Goal: Task Accomplishment & Management: Manage account settings

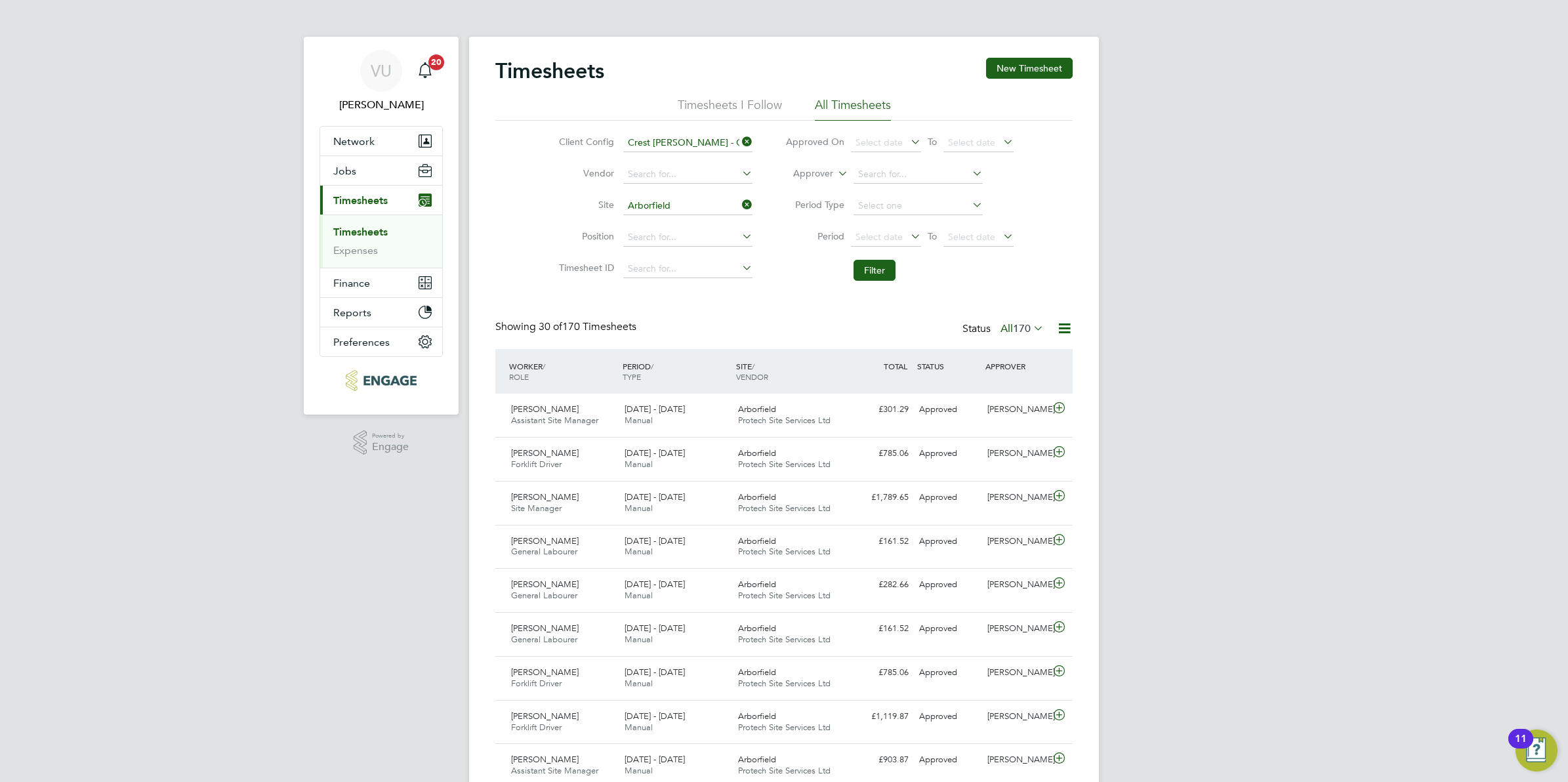
click at [376, 201] on span "Timesheets" at bounding box center [360, 200] width 55 height 12
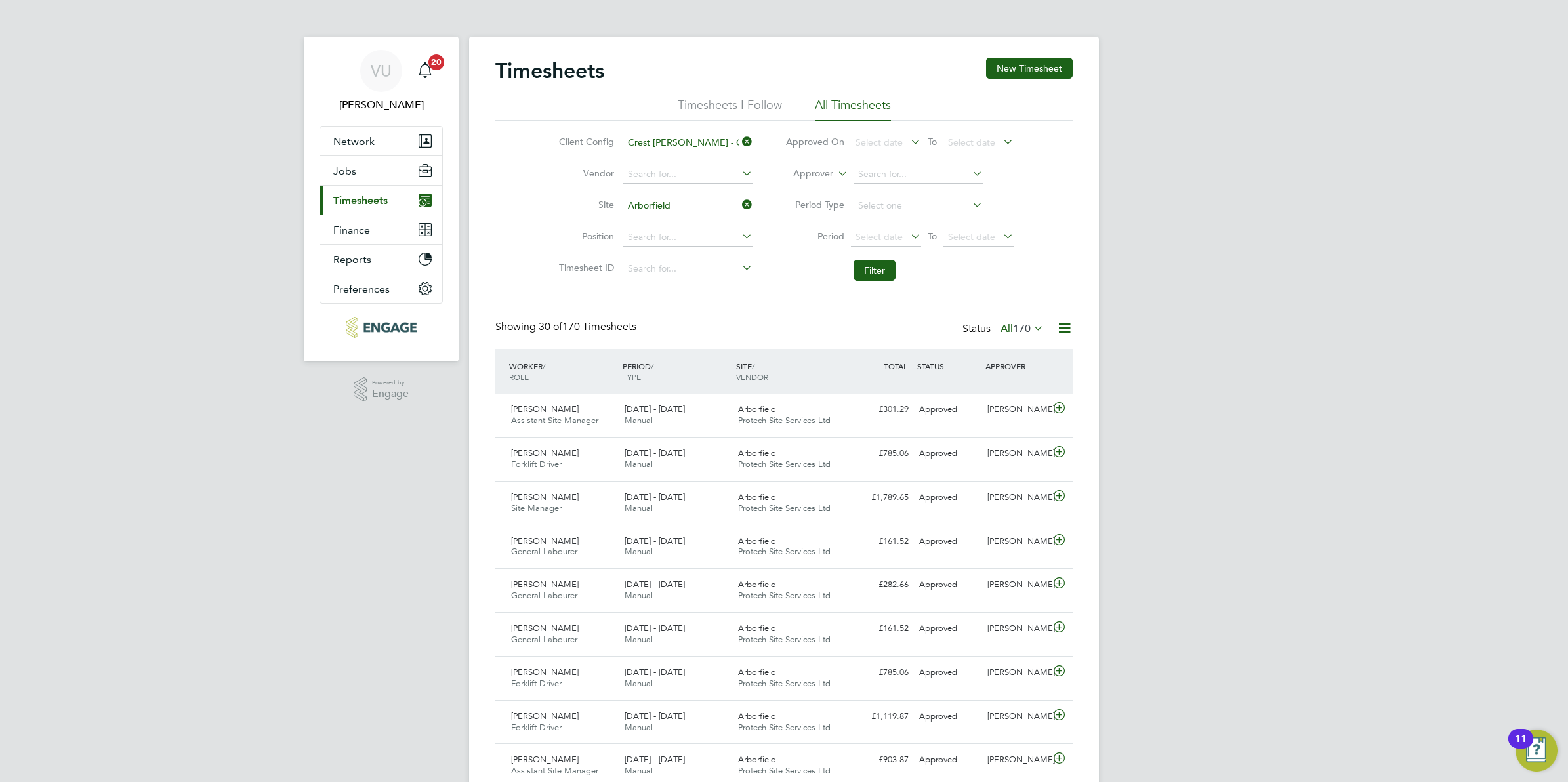
click at [376, 201] on span "Timesheets" at bounding box center [360, 200] width 55 height 12
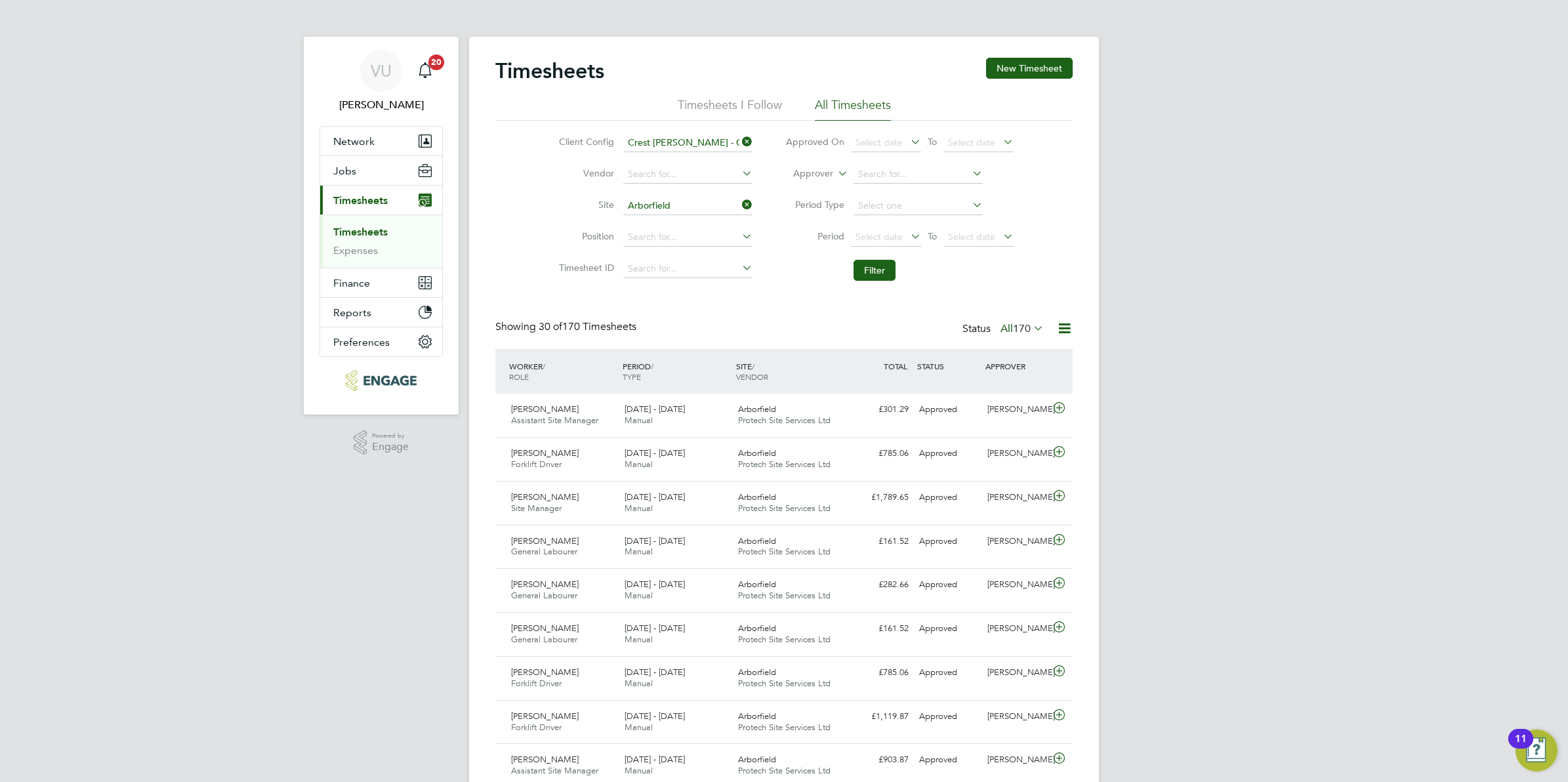
drag, startPoint x: 376, startPoint y: 201, endPoint x: 376, endPoint y: 230, distance: 29.0
click at [376, 230] on app-navbar-apps-list-group "Current page: Timesheets Timesheets Expenses" at bounding box center [381, 226] width 122 height 82
click at [876, 283] on li "Filter" at bounding box center [899, 270] width 261 height 34
click at [890, 273] on button "Filter" at bounding box center [875, 270] width 42 height 21
click at [880, 273] on button "Filter" at bounding box center [875, 270] width 42 height 21
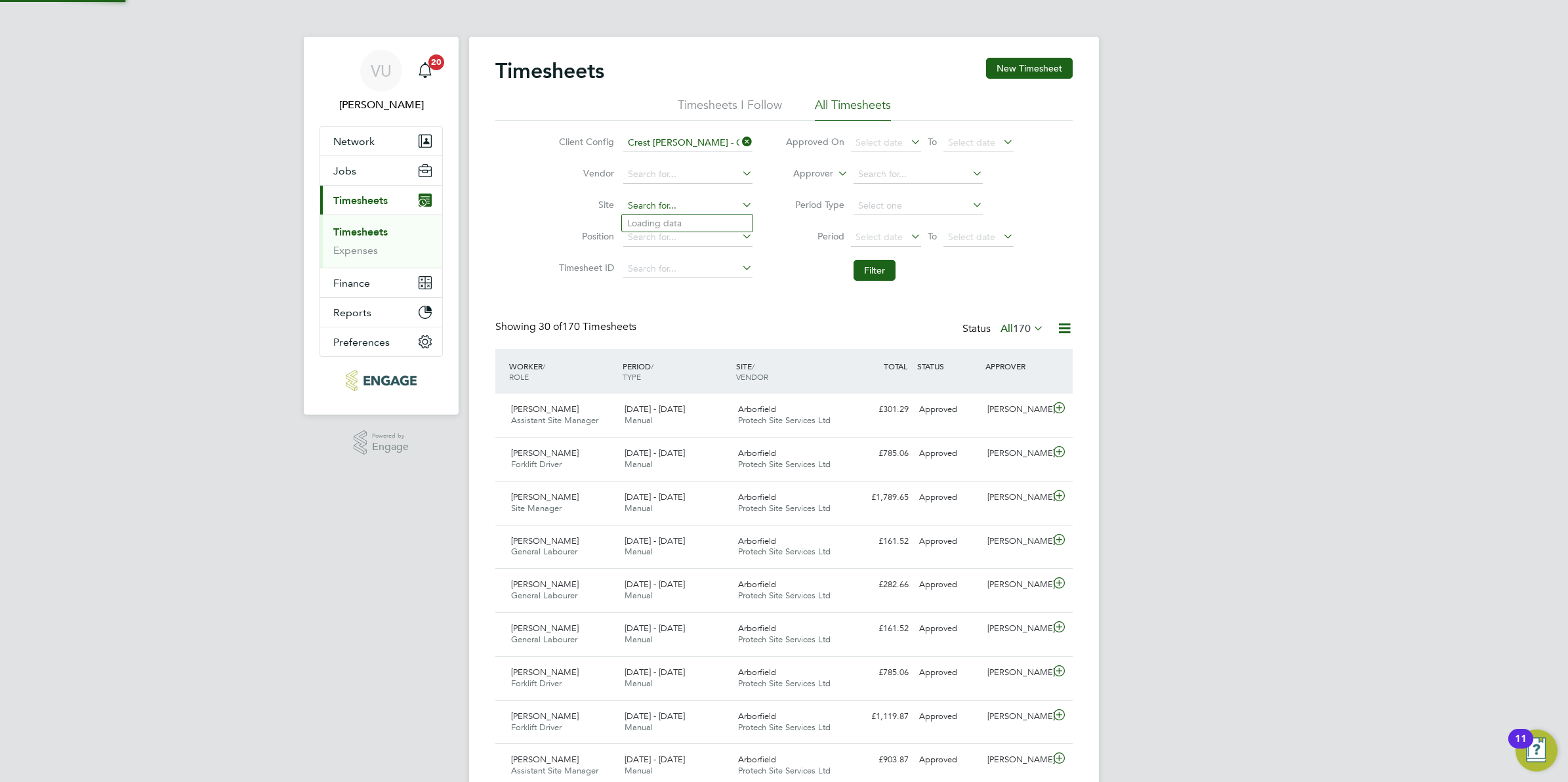
click at [688, 207] on input at bounding box center [688, 206] width 129 height 18
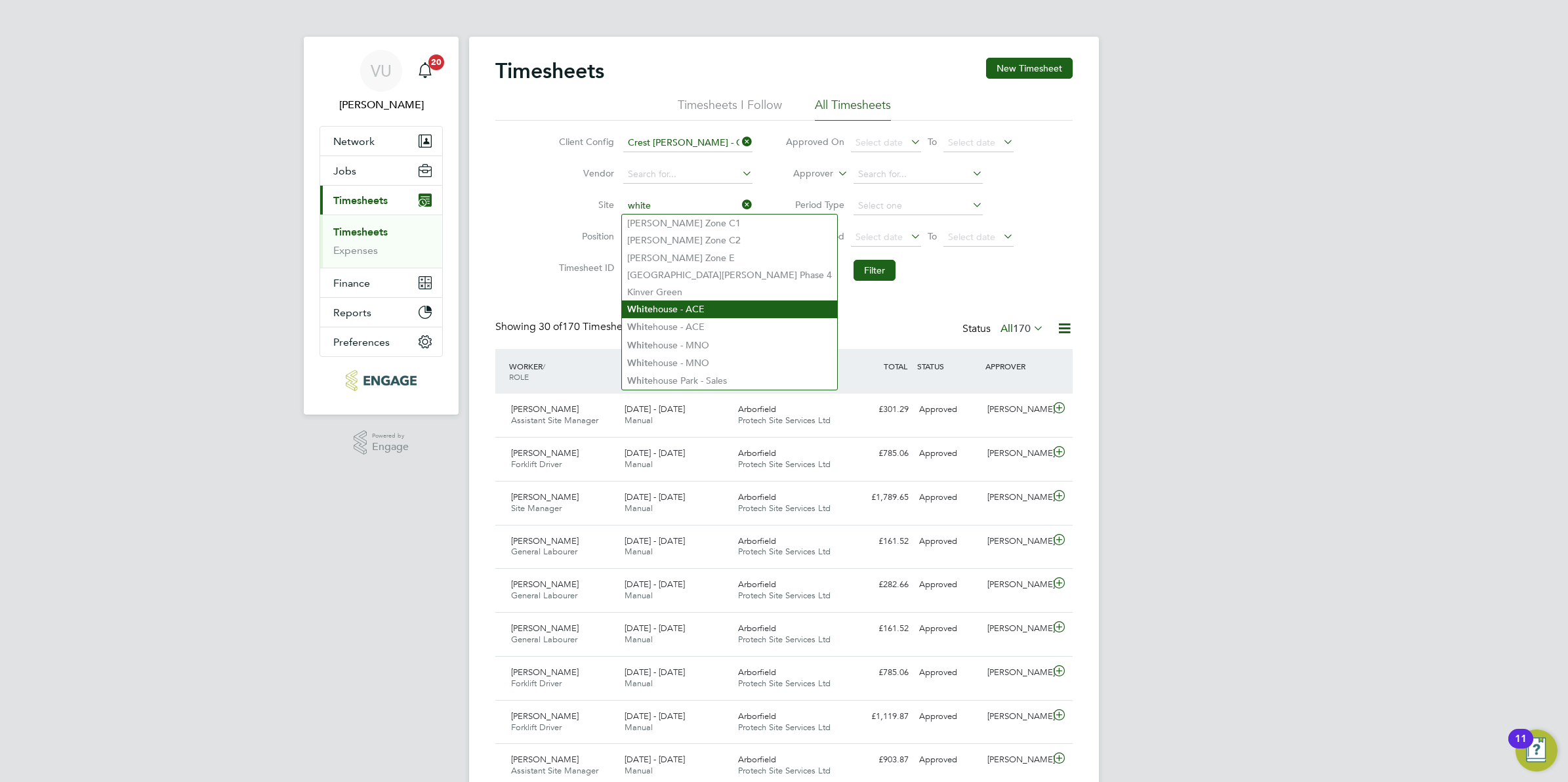
click at [697, 303] on li "White house - ACE" at bounding box center [729, 309] width 215 height 17
type input "Whitehouse - ACE"
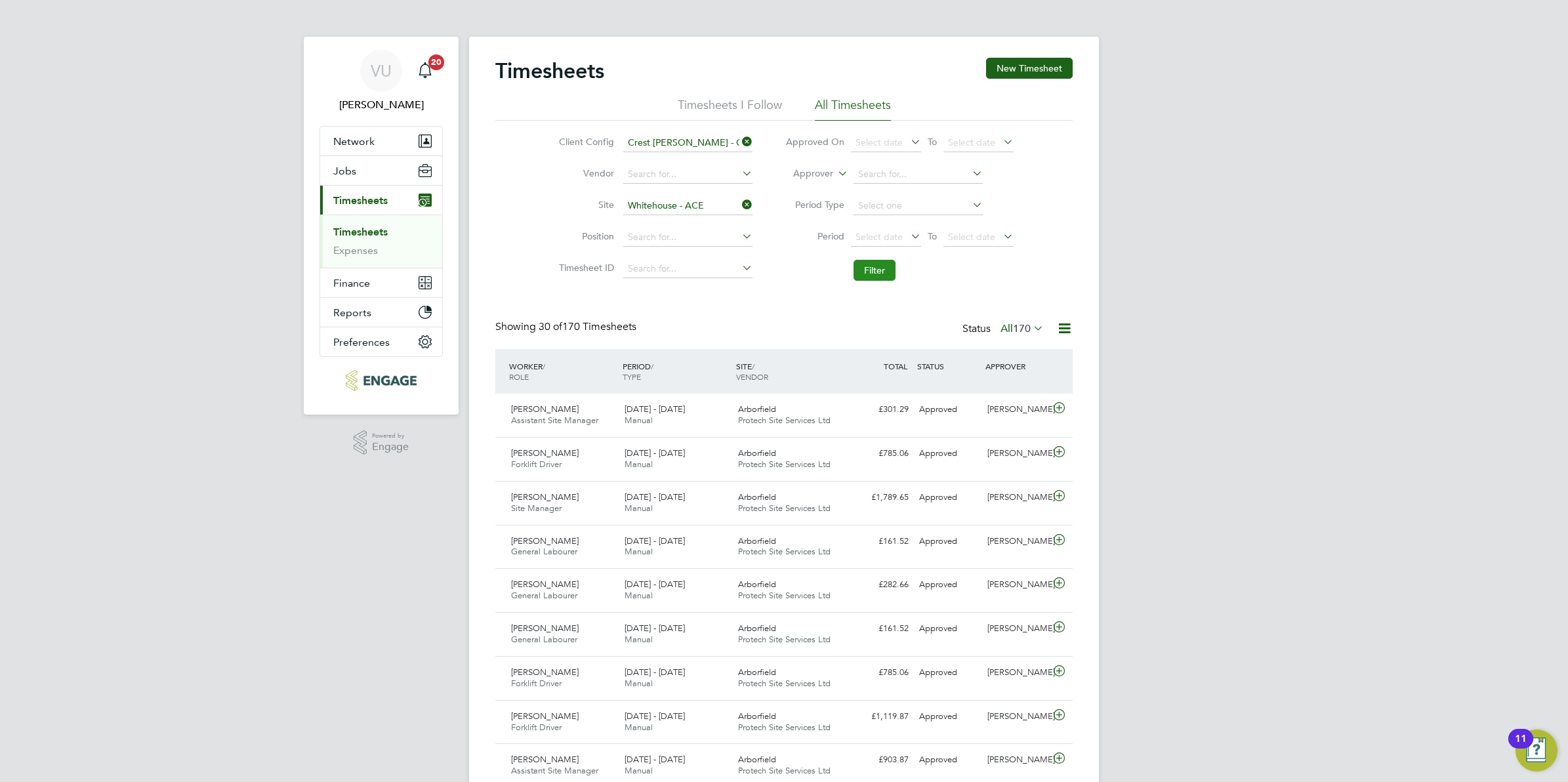
click at [875, 271] on button "Filter" at bounding box center [875, 270] width 42 height 21
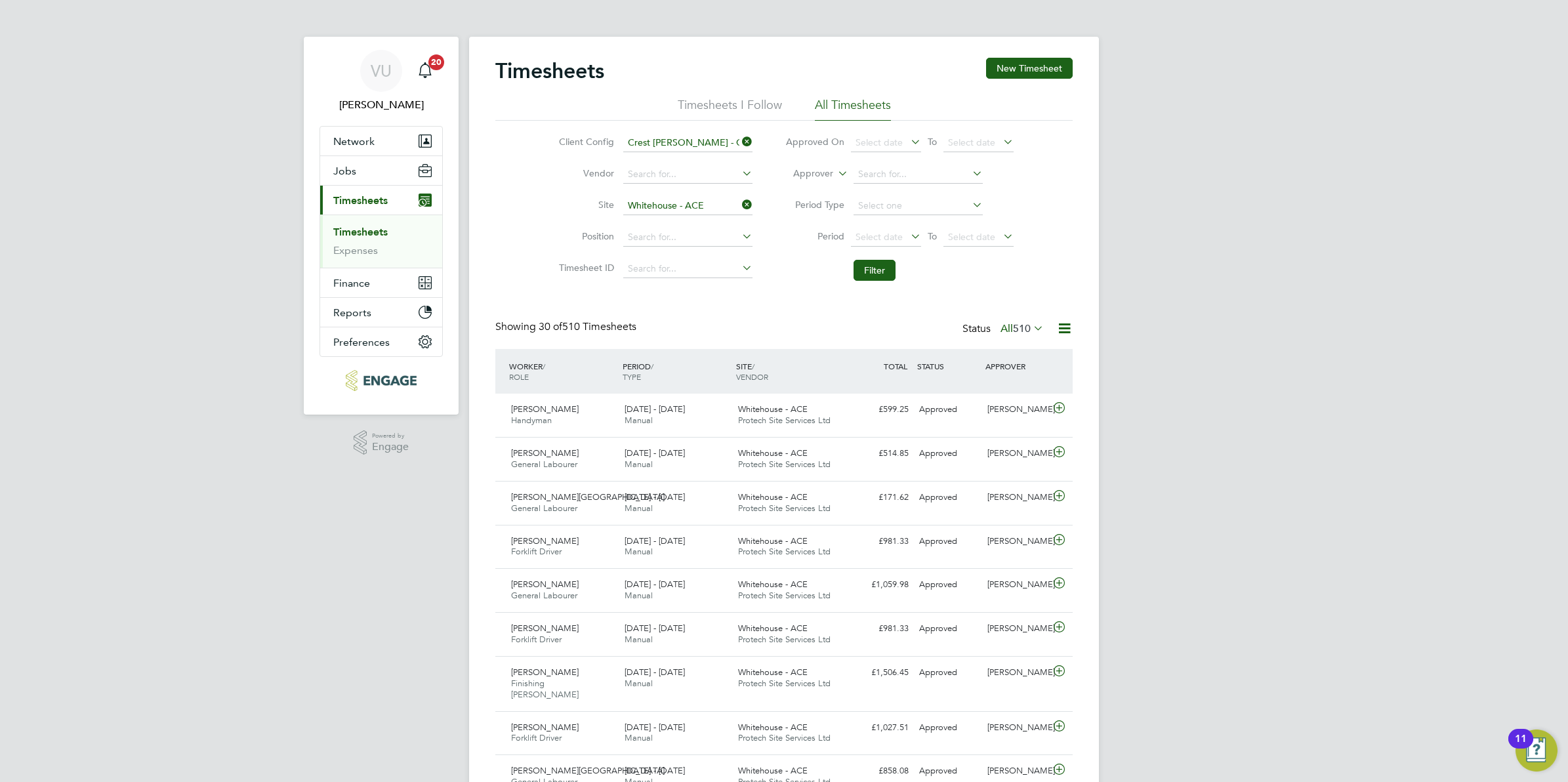
click at [867, 245] on span "Select date" at bounding box center [886, 238] width 71 height 17
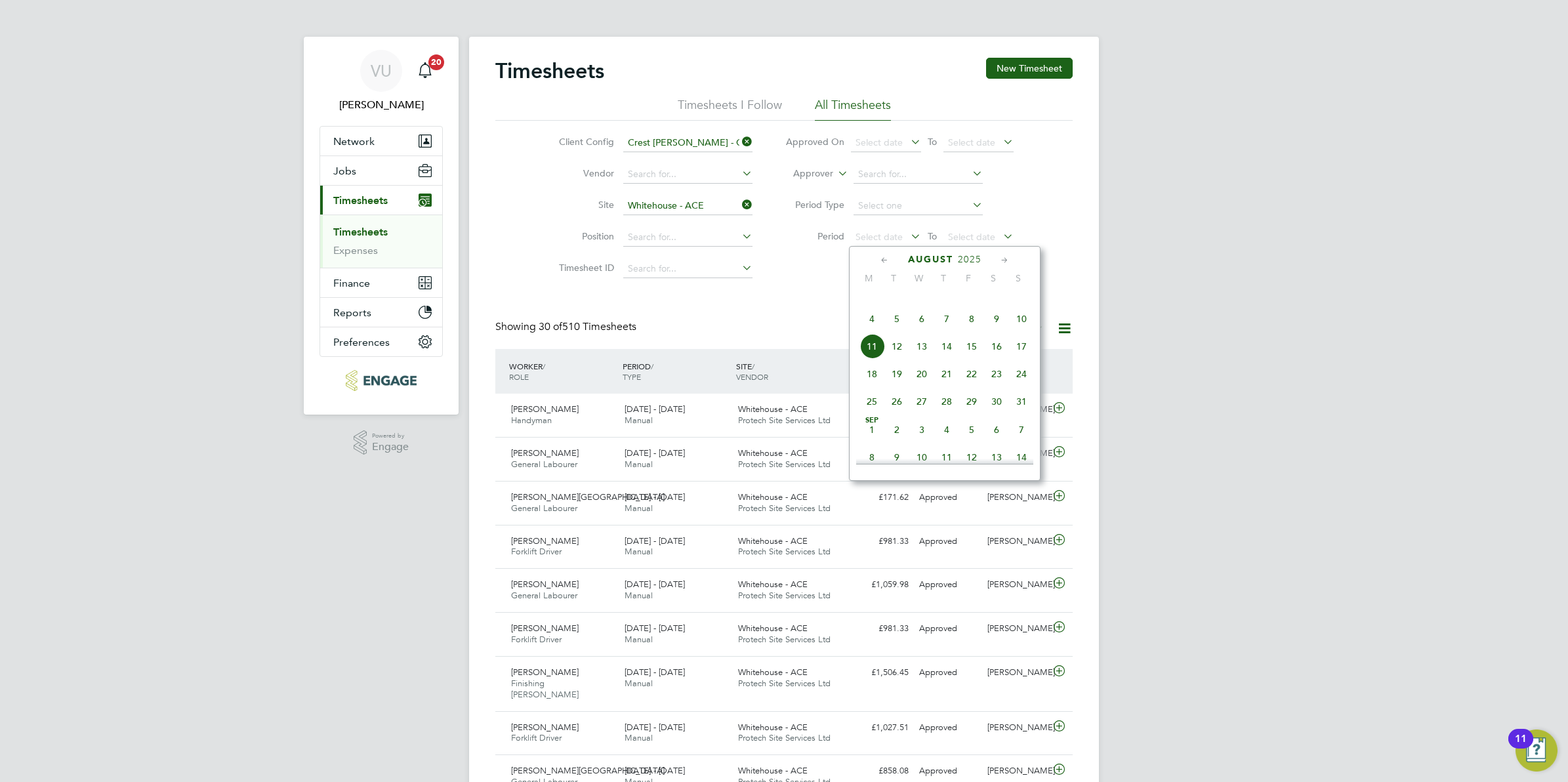
click at [881, 263] on icon at bounding box center [884, 260] width 12 height 15
click at [979, 234] on span "Select date" at bounding box center [972, 237] width 47 height 12
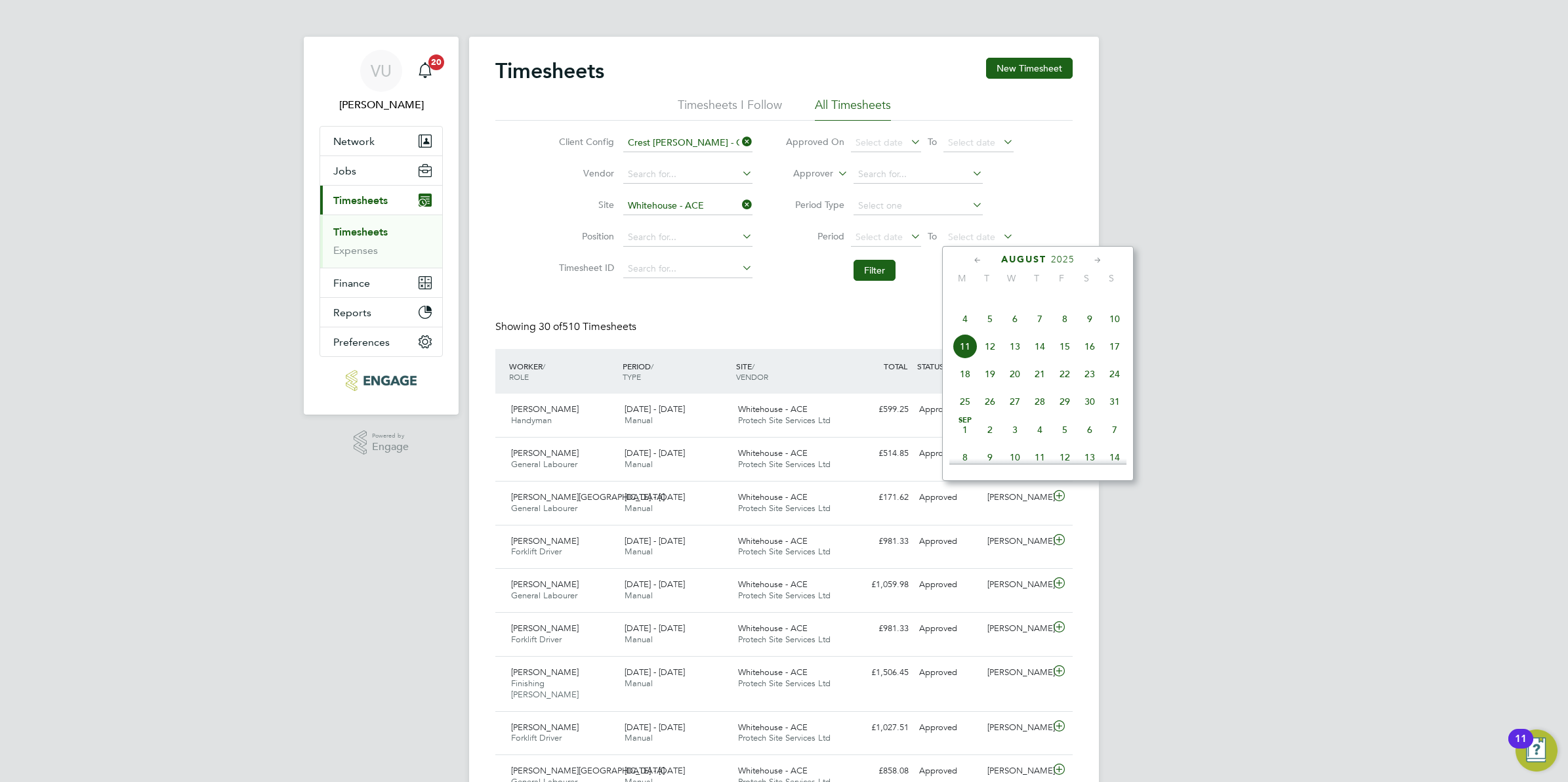
click at [975, 265] on icon at bounding box center [977, 260] width 12 height 15
click at [1120, 365] on span "20" at bounding box center [1115, 353] width 25 height 25
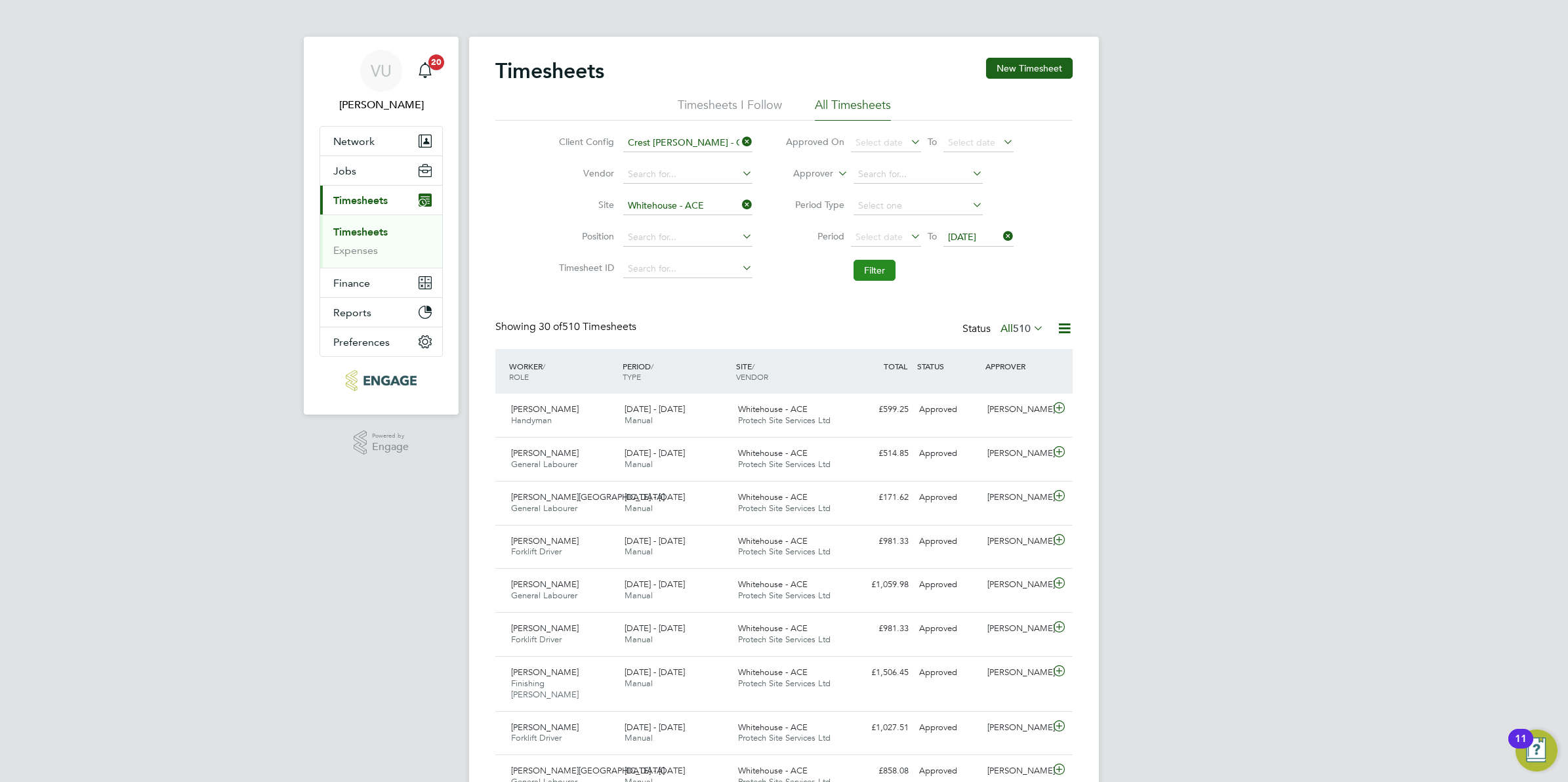
click at [883, 270] on button "Filter" at bounding box center [875, 270] width 42 height 21
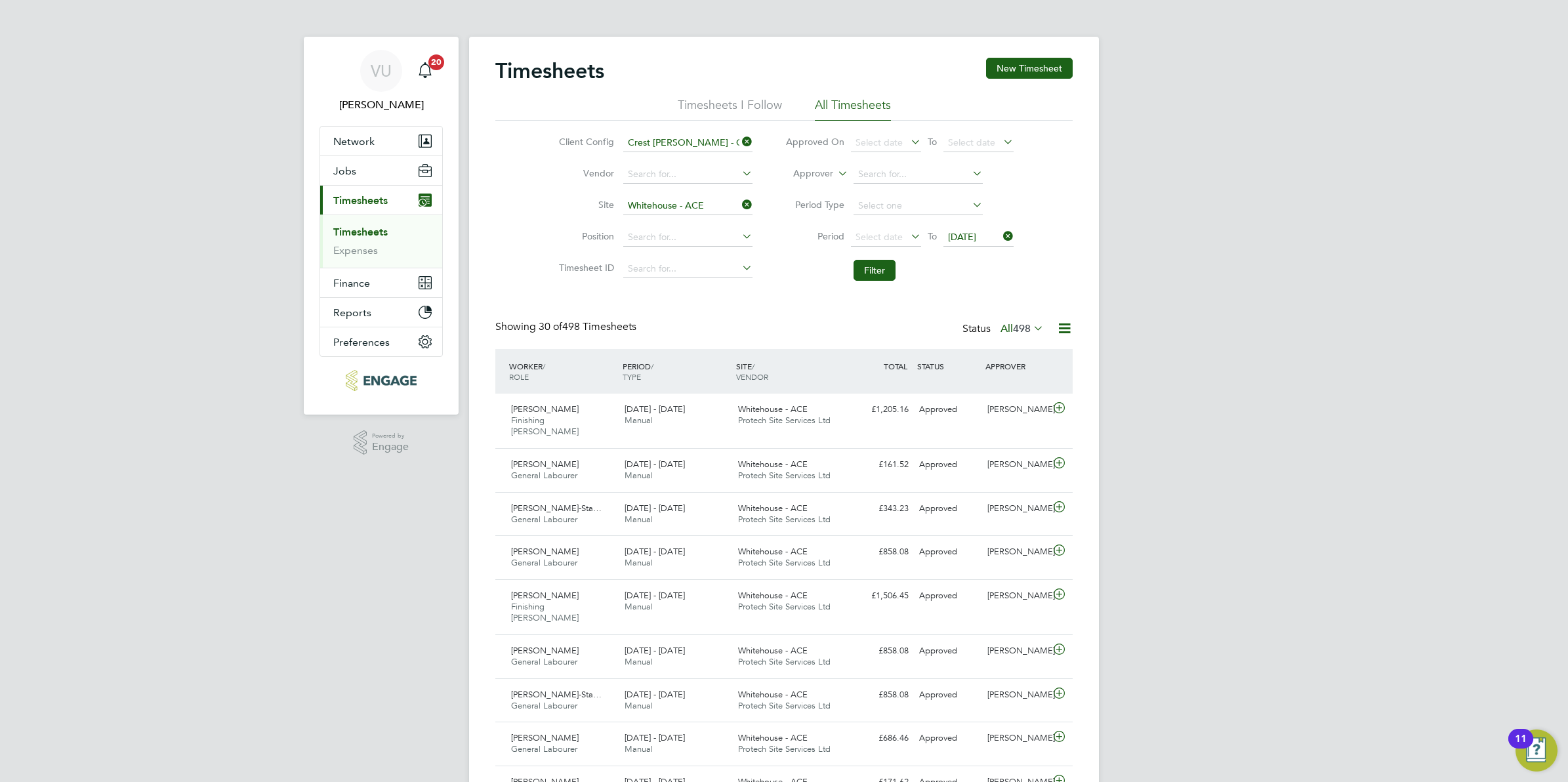
click at [769, 320] on div "Showing 30 of 498 Timesheets Status All 498" at bounding box center [784, 335] width 577 height 29
click at [1058, 412] on icon at bounding box center [1059, 408] width 17 height 10
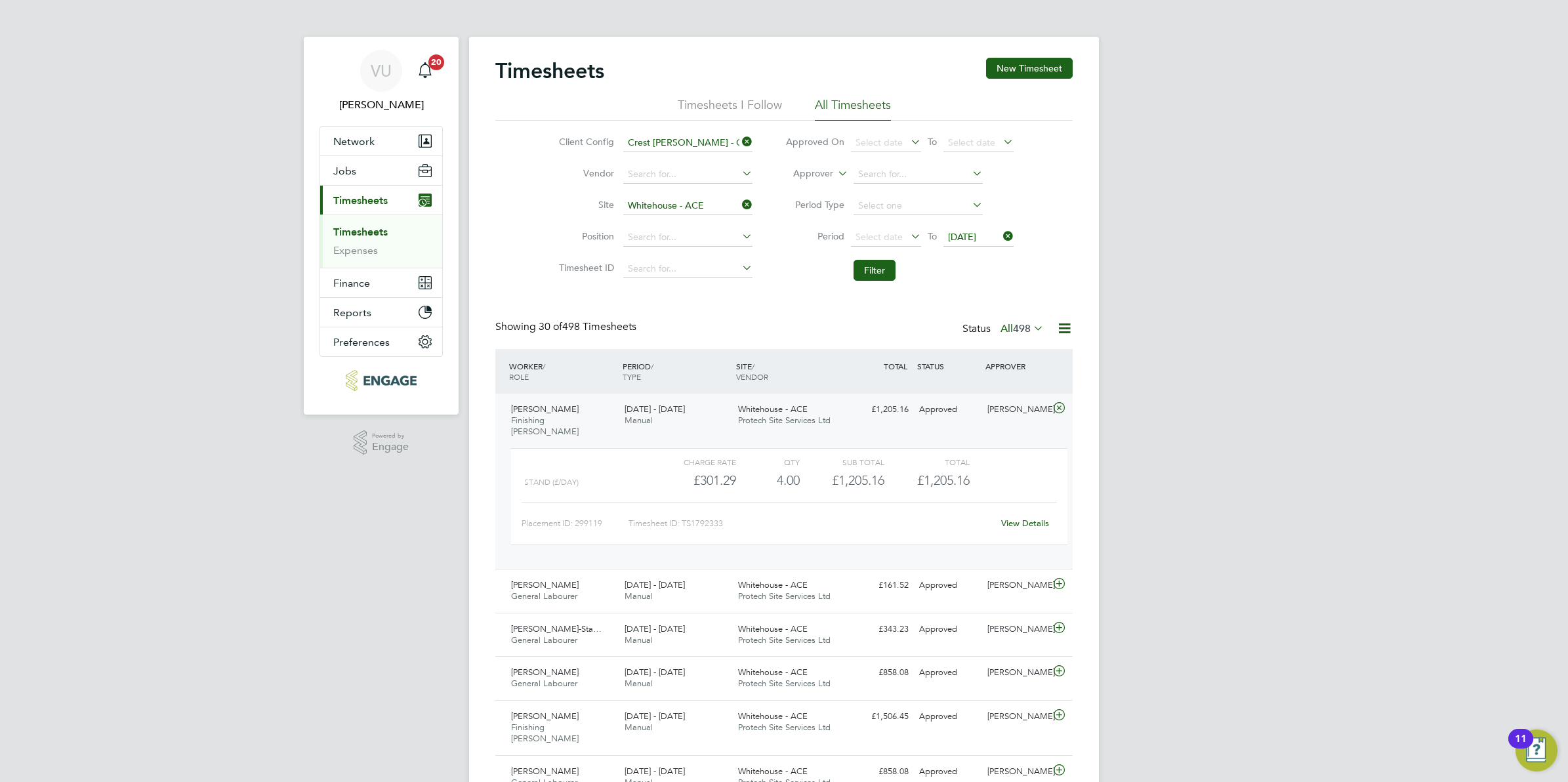
click at [1024, 518] on link "View Details" at bounding box center [1025, 523] width 48 height 11
click at [683, 266] on li "Elm sbrook" at bounding box center [687, 275] width 131 height 17
type input "Elmsbrook"
click at [977, 242] on span "20 Jul 2025" at bounding box center [978, 238] width 71 height 17
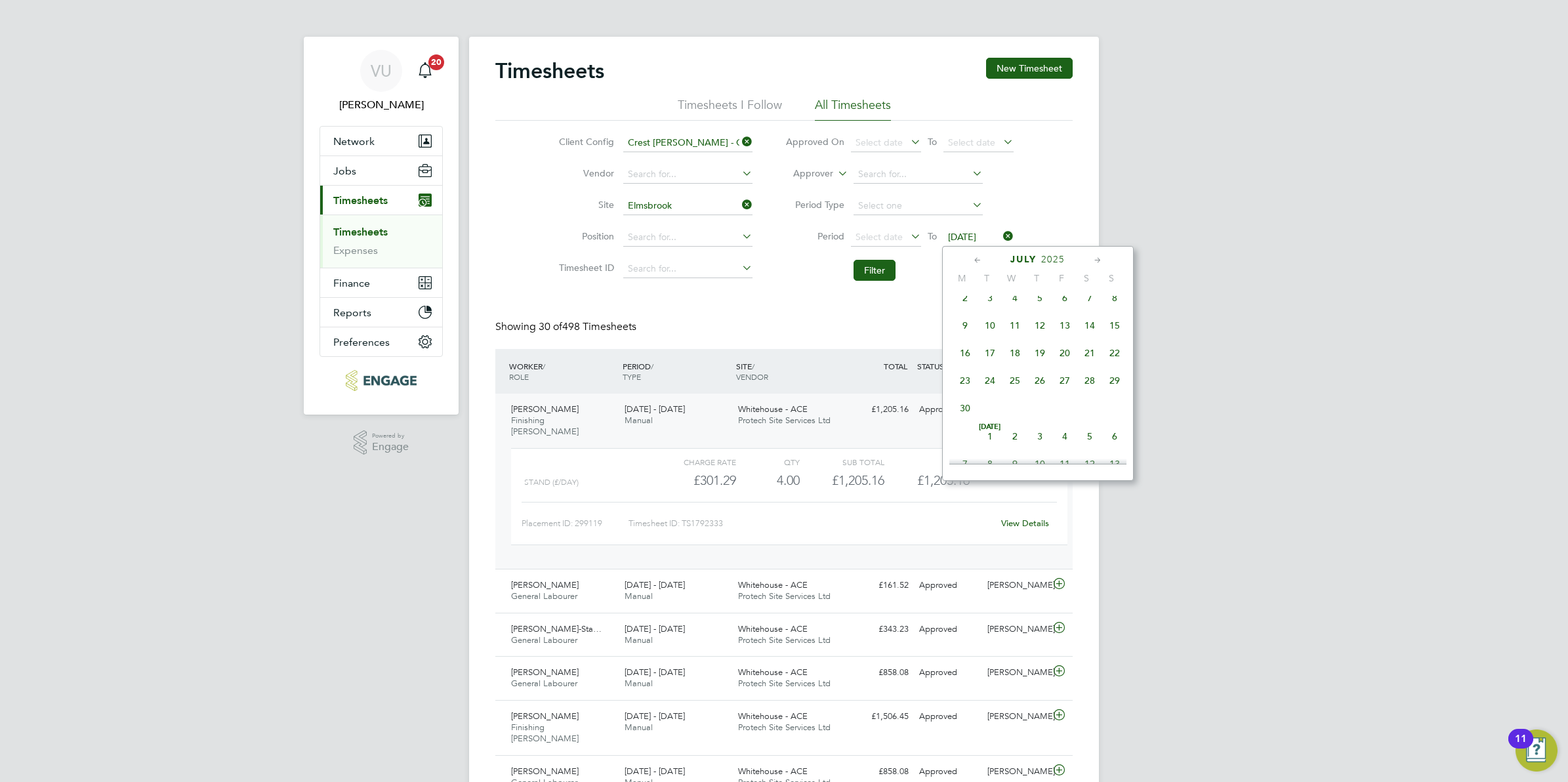
scroll to position [460, 0]
click at [975, 261] on icon at bounding box center [977, 260] width 12 height 15
click at [1116, 421] on span "29" at bounding box center [1115, 409] width 25 height 25
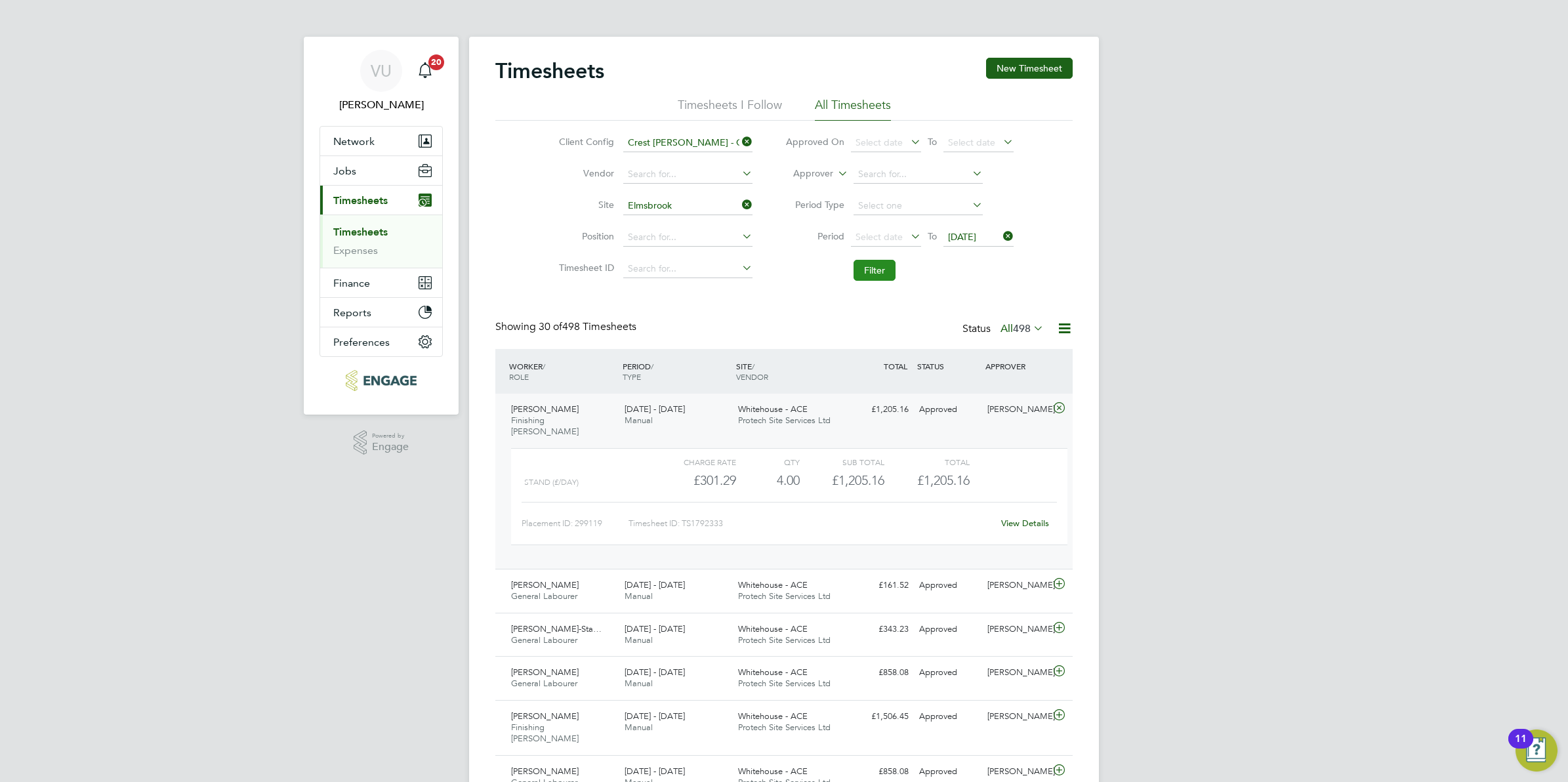
click at [884, 274] on button "Filter" at bounding box center [875, 270] width 42 height 21
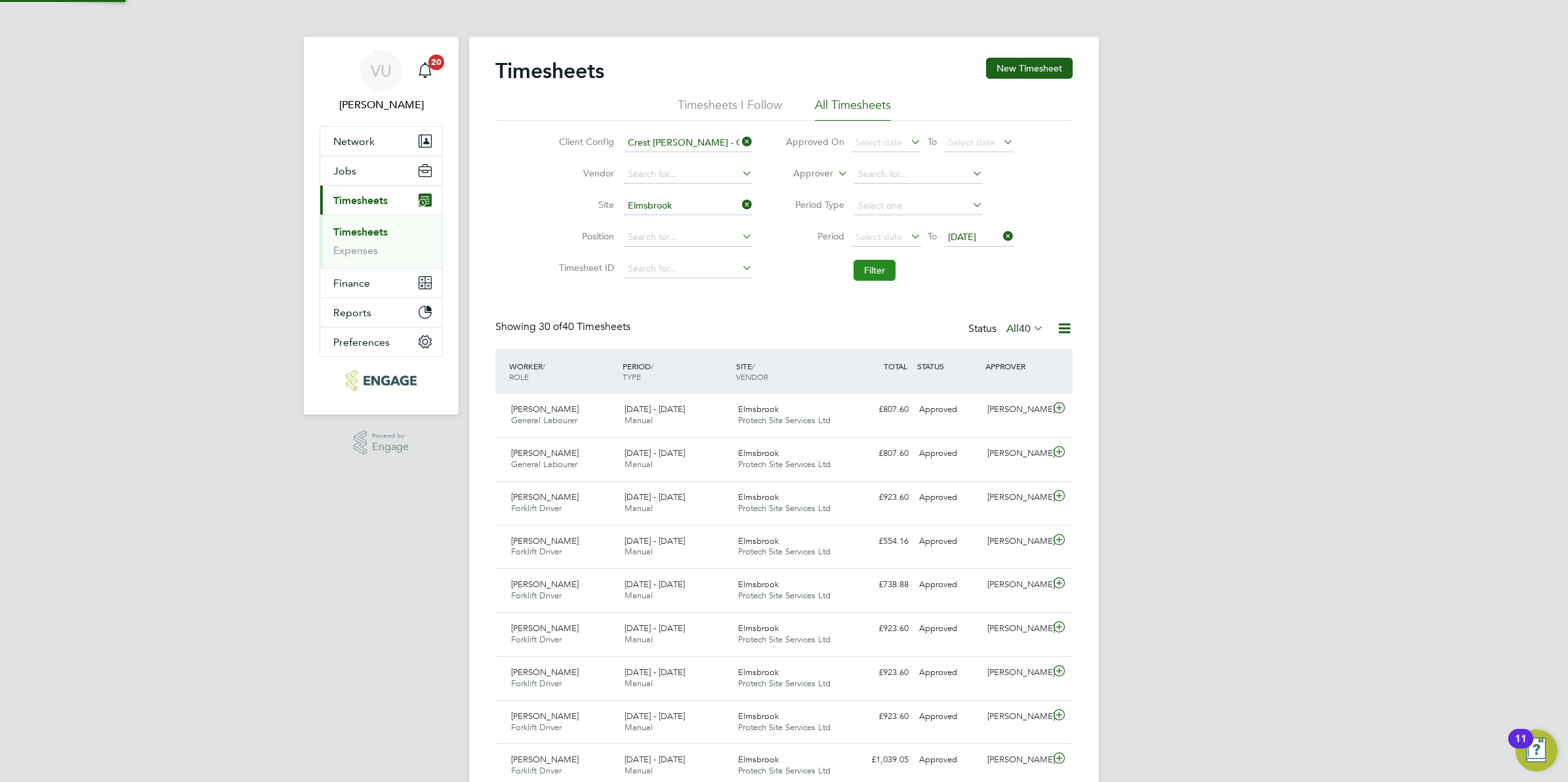
scroll to position [33, 113]
click at [1057, 411] on icon at bounding box center [1059, 408] width 17 height 10
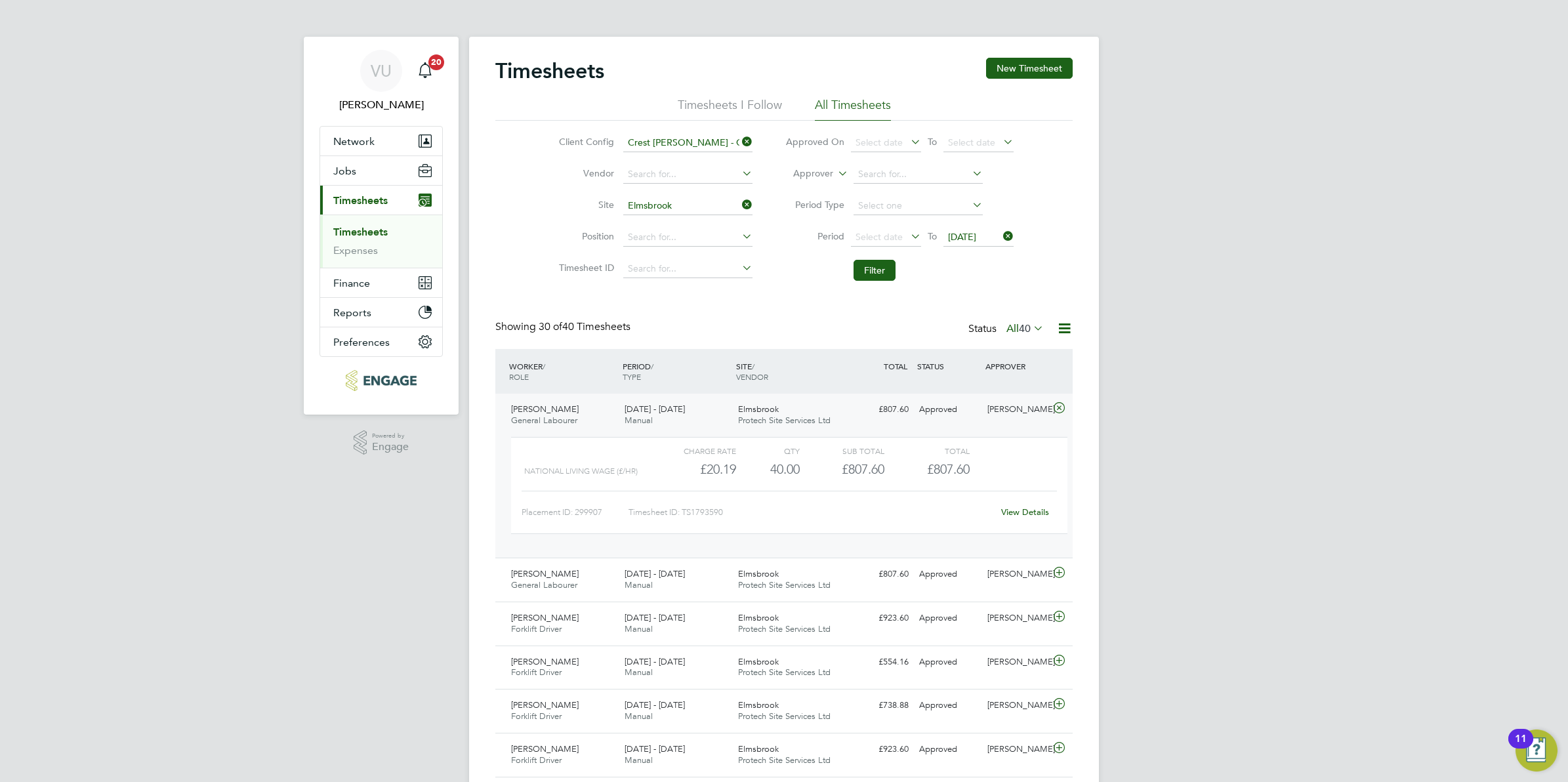
click at [1019, 509] on link "View Details" at bounding box center [1025, 512] width 48 height 11
click at [668, 201] on input at bounding box center [688, 206] width 129 height 18
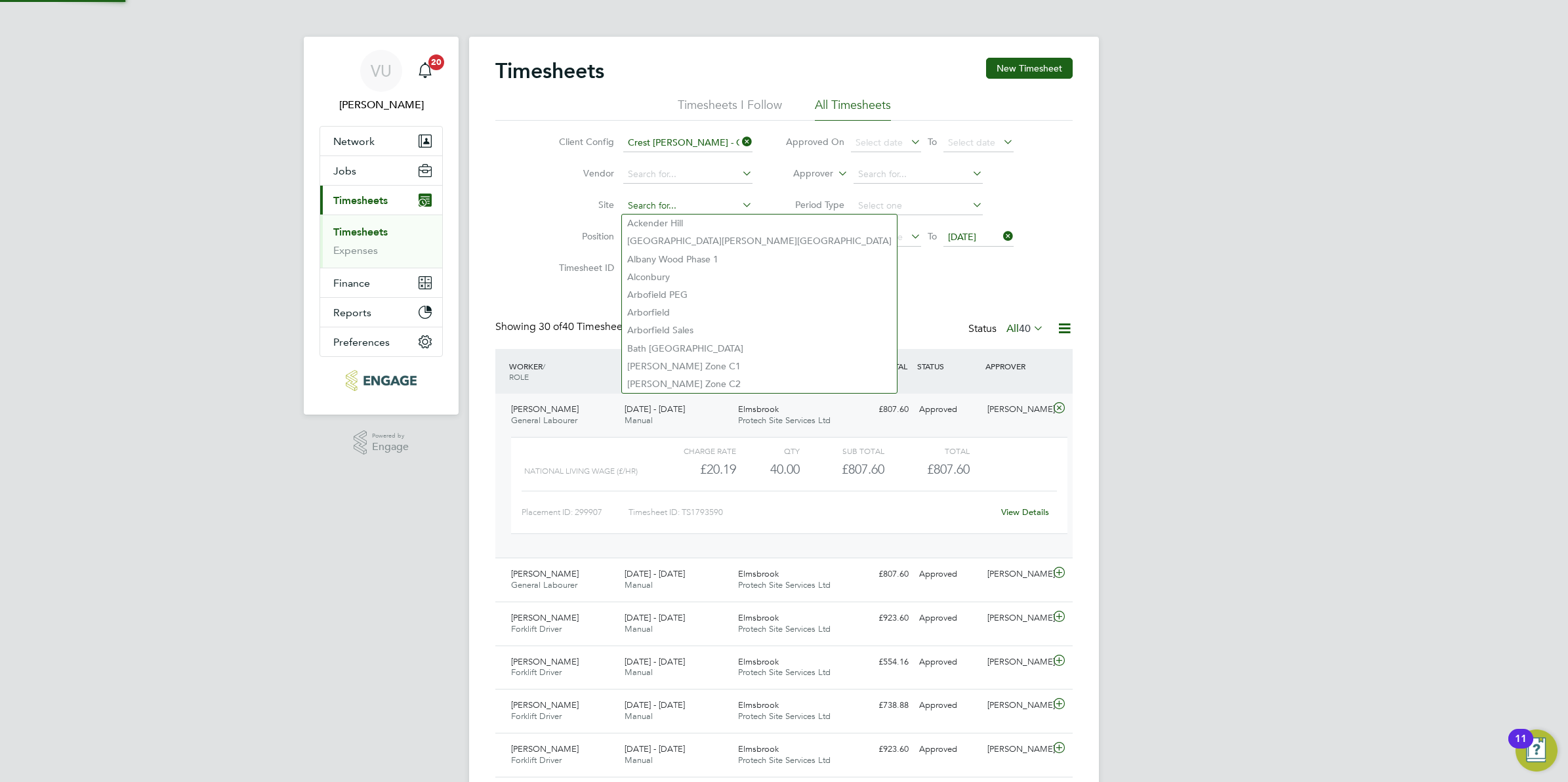
click at [668, 201] on input at bounding box center [688, 206] width 129 height 18
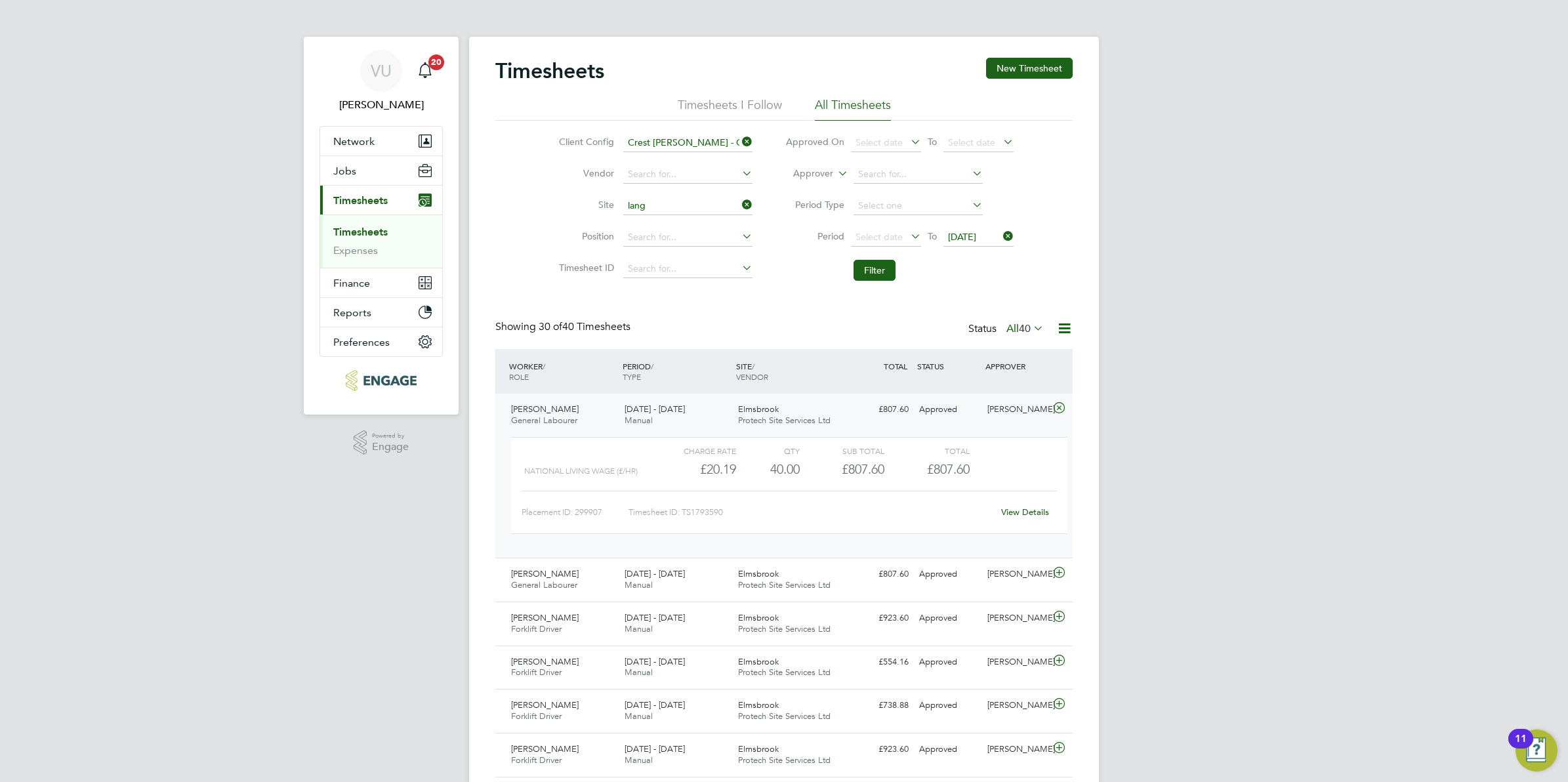
click at [703, 228] on li "Lang ford Fields" at bounding box center [712, 223] width 180 height 17
type input "Langford Fields"
click at [875, 273] on button "Filter" at bounding box center [875, 270] width 42 height 21
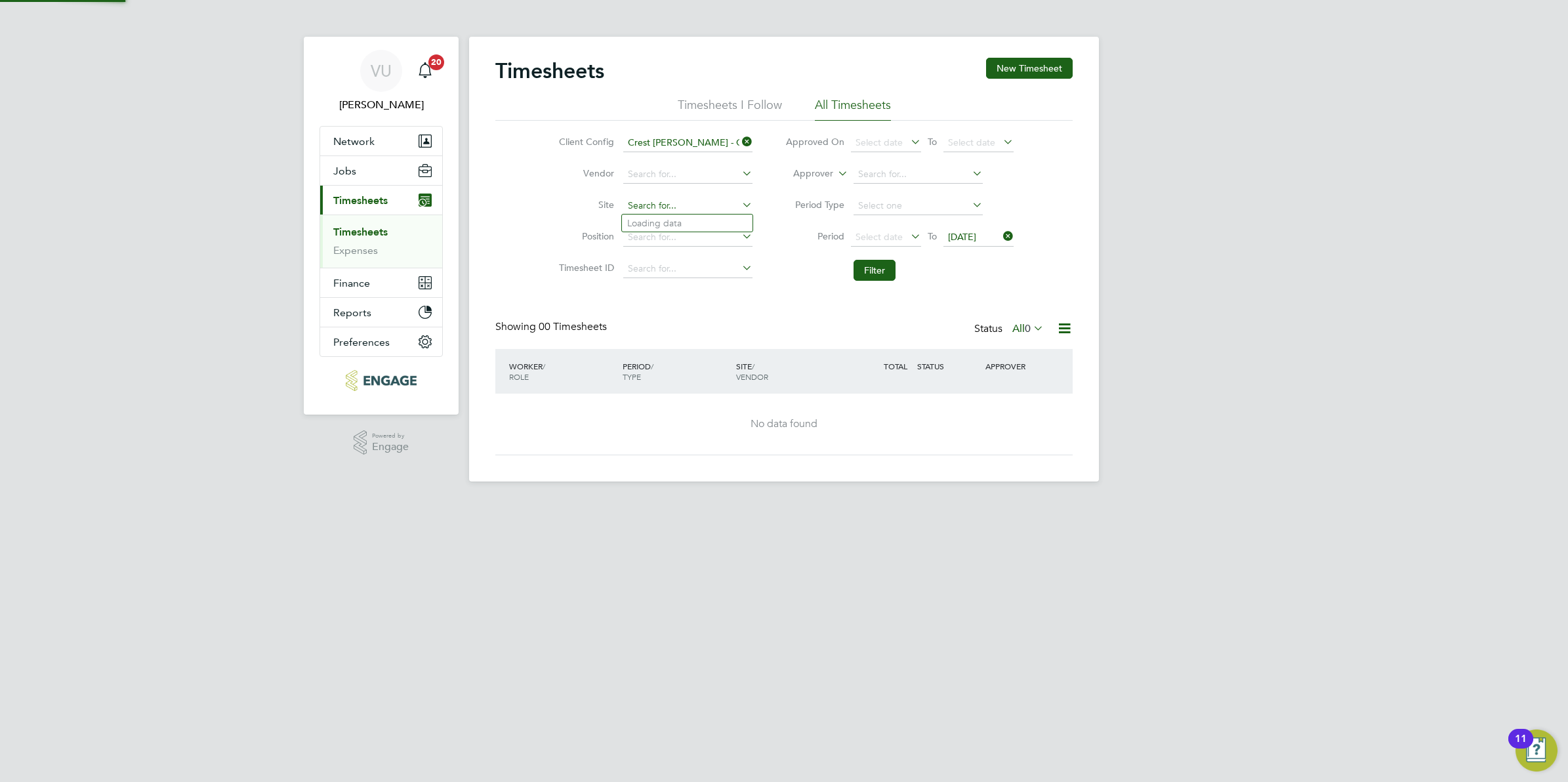
click at [711, 204] on input at bounding box center [688, 206] width 129 height 18
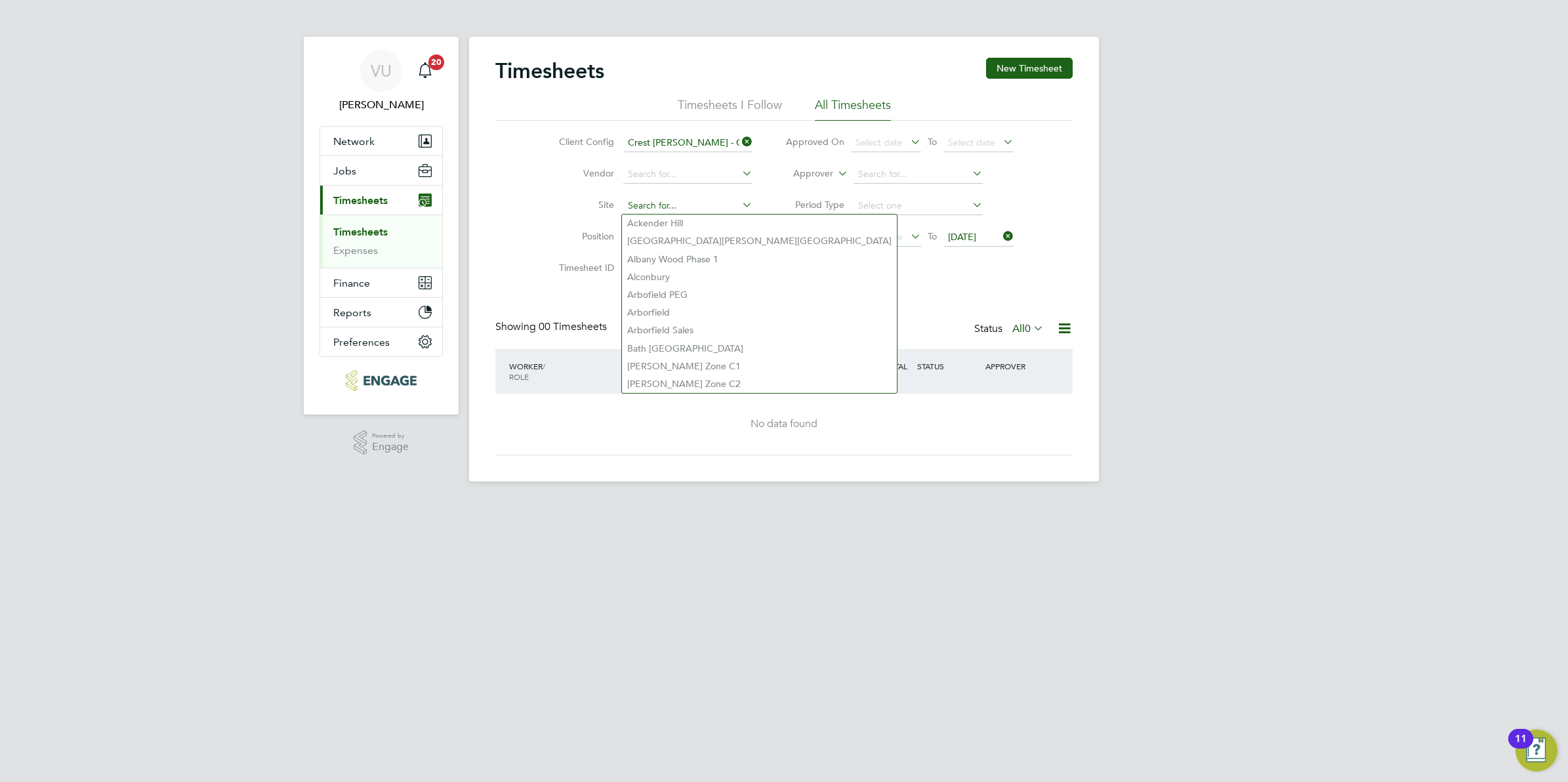
click at [711, 204] on input at bounding box center [688, 206] width 129 height 18
type input "lang"
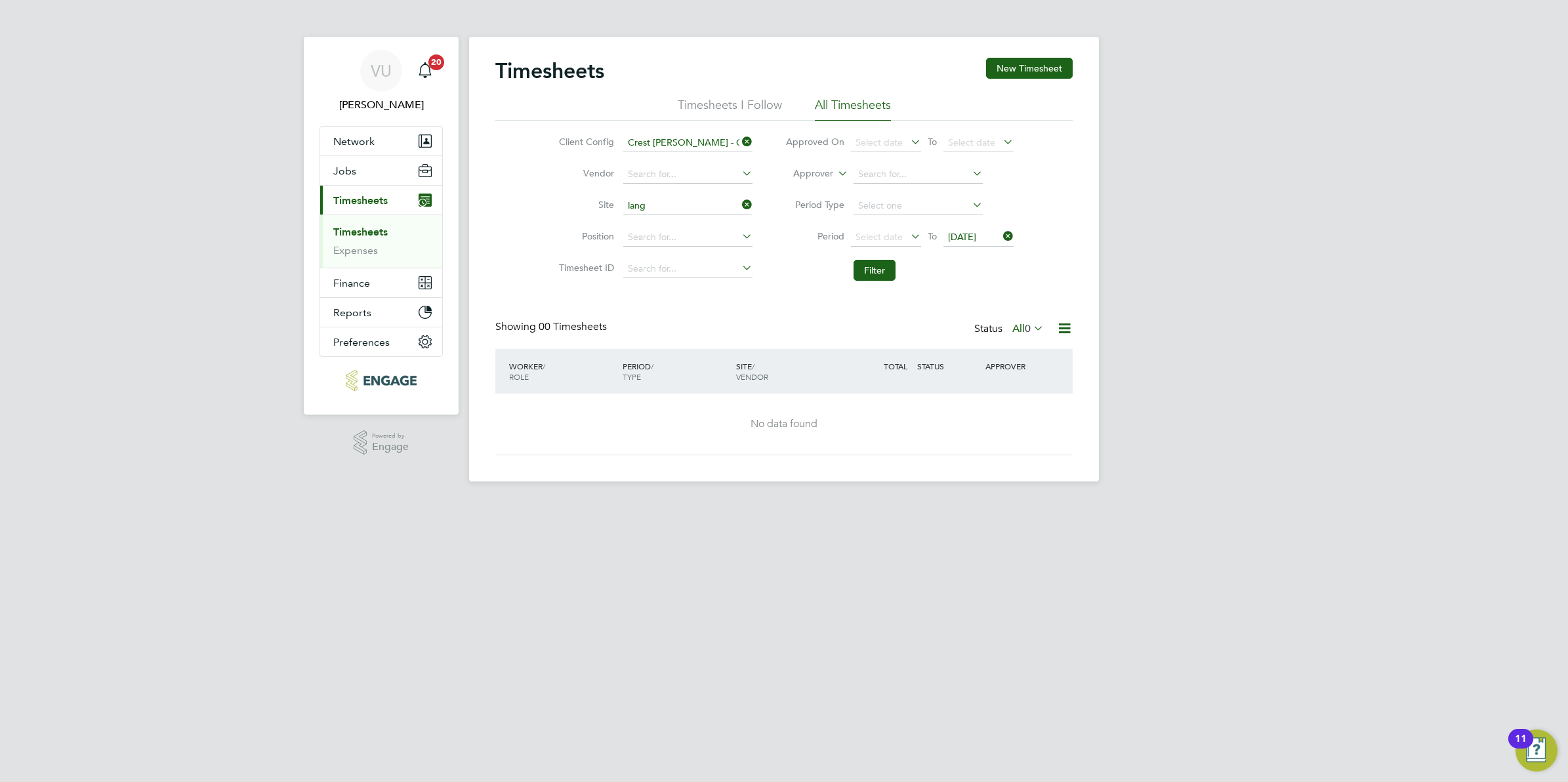
click at [1001, 234] on icon at bounding box center [1001, 236] width 0 height 18
click at [689, 205] on input at bounding box center [688, 206] width 129 height 18
click at [708, 221] on li "Lang ford Fields" at bounding box center [712, 223] width 180 height 17
type input "Langford Fields"
click at [873, 276] on button "Filter" at bounding box center [875, 270] width 42 height 21
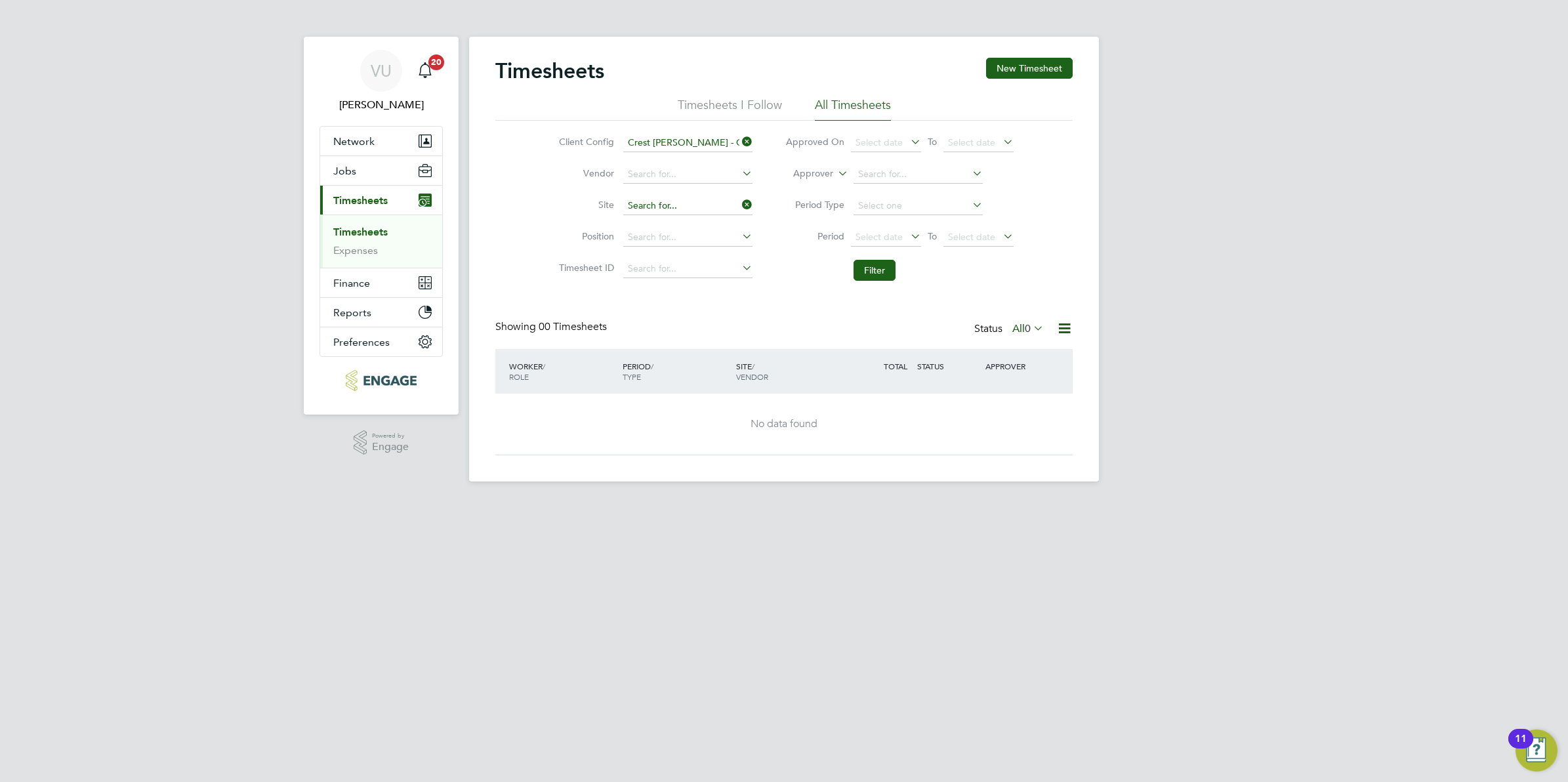
click at [711, 202] on input at bounding box center [688, 206] width 129 height 18
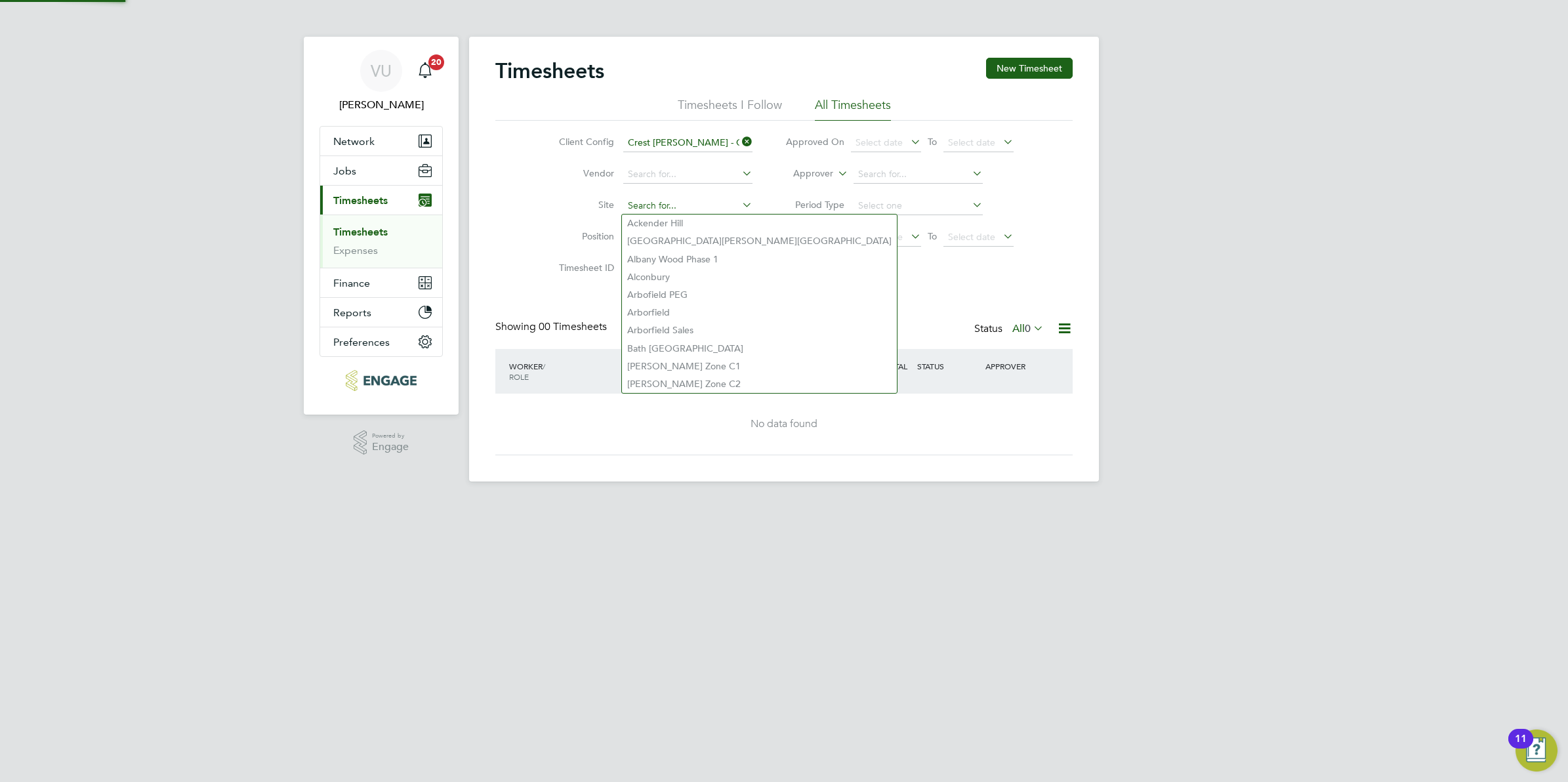
type input "a"
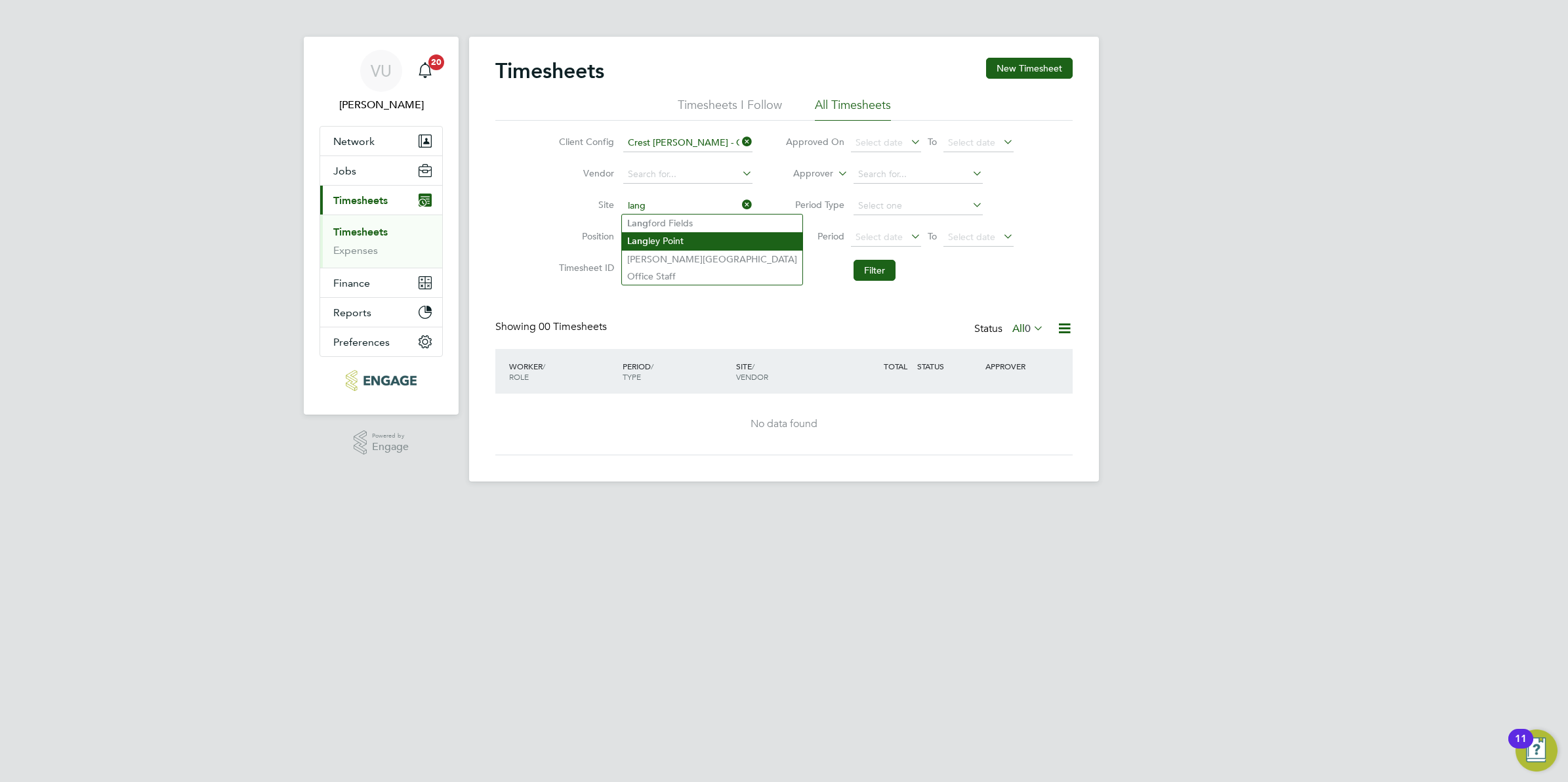
click at [696, 235] on li "Lang ley Point" at bounding box center [712, 241] width 180 height 17
type input "Langley Point"
click at [864, 272] on button "Filter" at bounding box center [875, 270] width 42 height 21
click at [704, 205] on input at bounding box center [688, 206] width 129 height 18
click at [693, 252] on li "Lewin Park" at bounding box center [712, 259] width 180 height 17
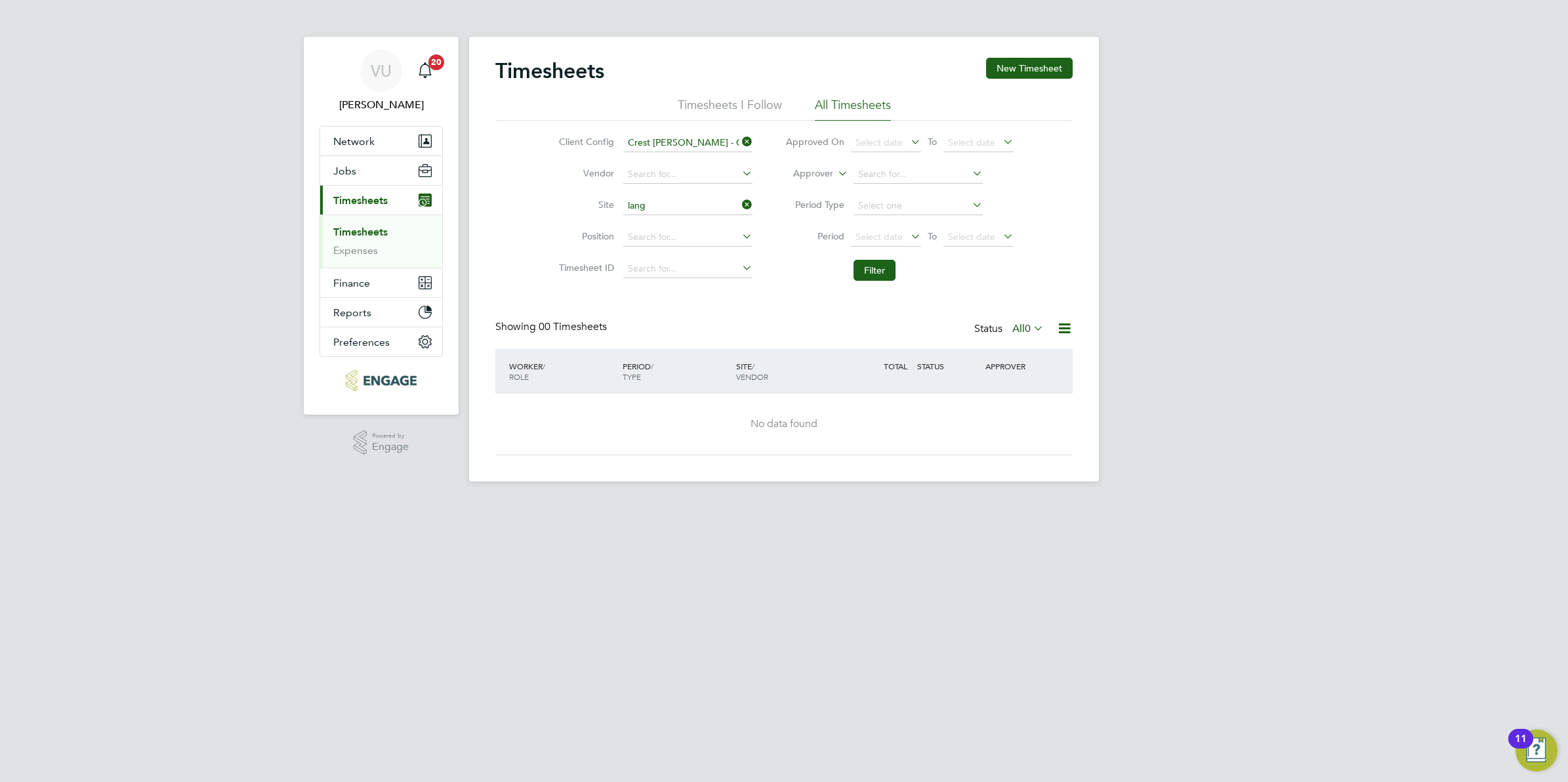
type input "Lewin Park"
click at [873, 266] on button "Filter" at bounding box center [875, 270] width 42 height 21
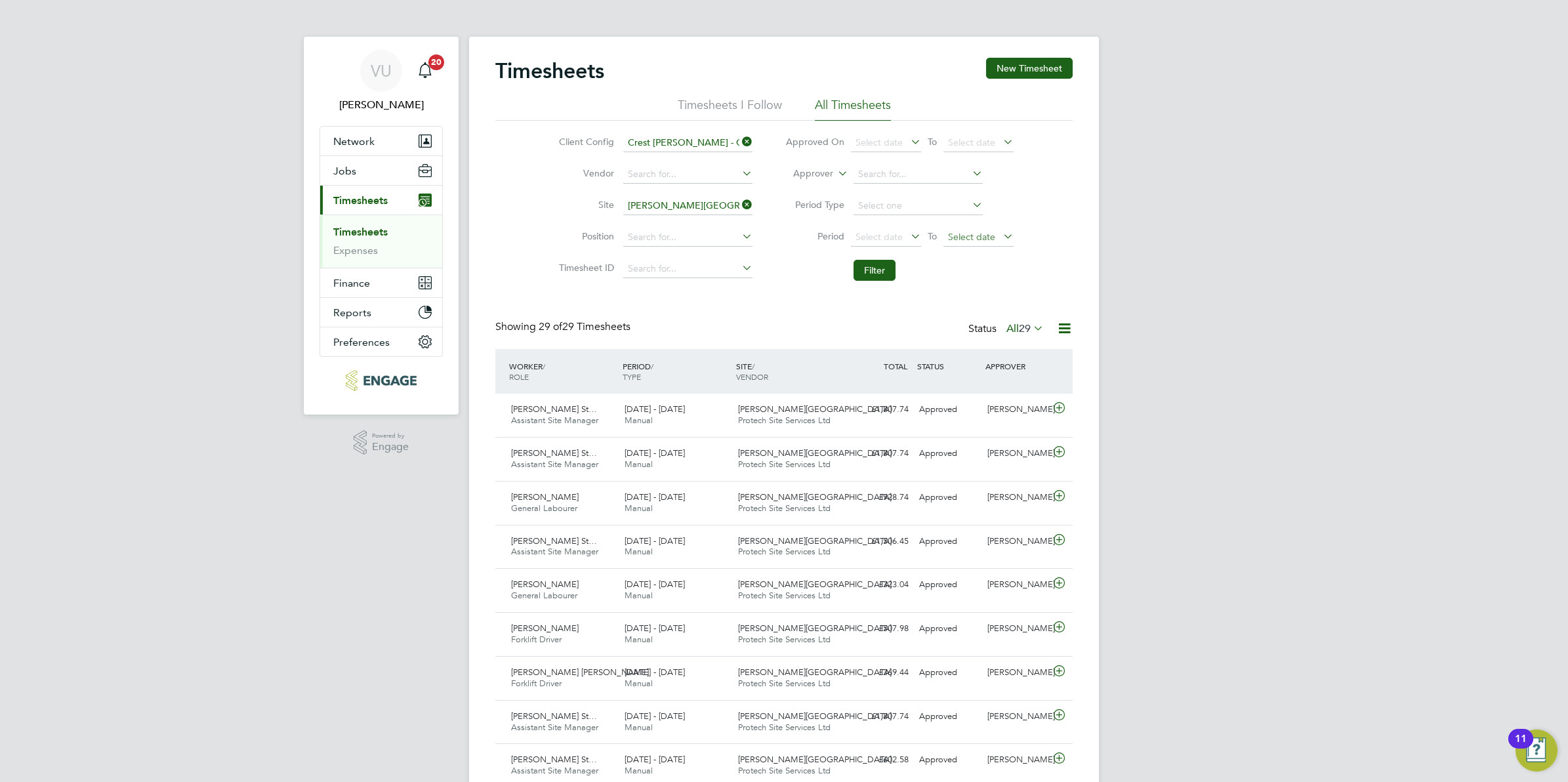
click at [956, 241] on span "Select date" at bounding box center [978, 238] width 71 height 17
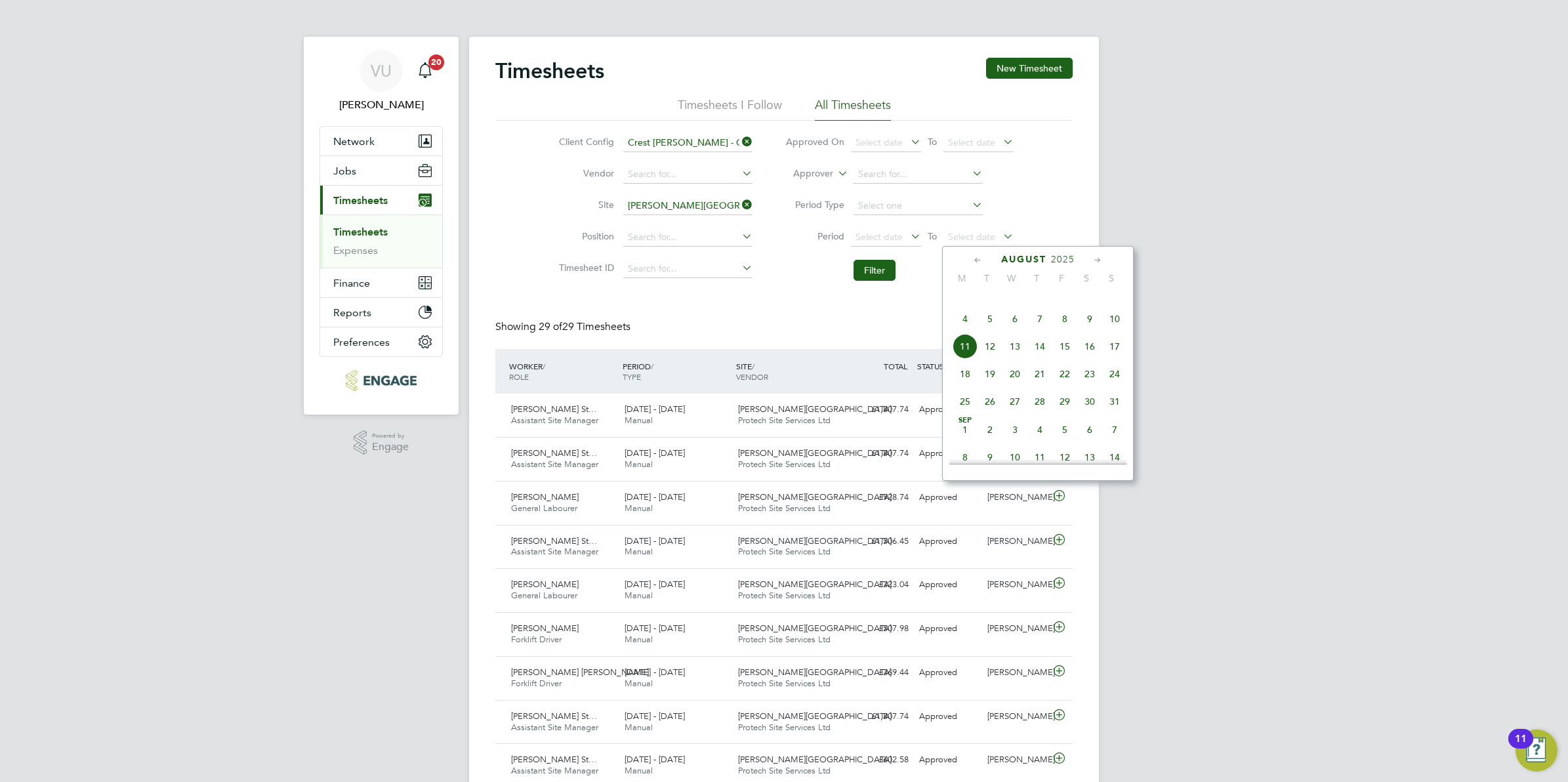
click at [978, 259] on icon at bounding box center [977, 260] width 12 height 15
click at [1097, 265] on icon at bounding box center [1097, 260] width 12 height 15
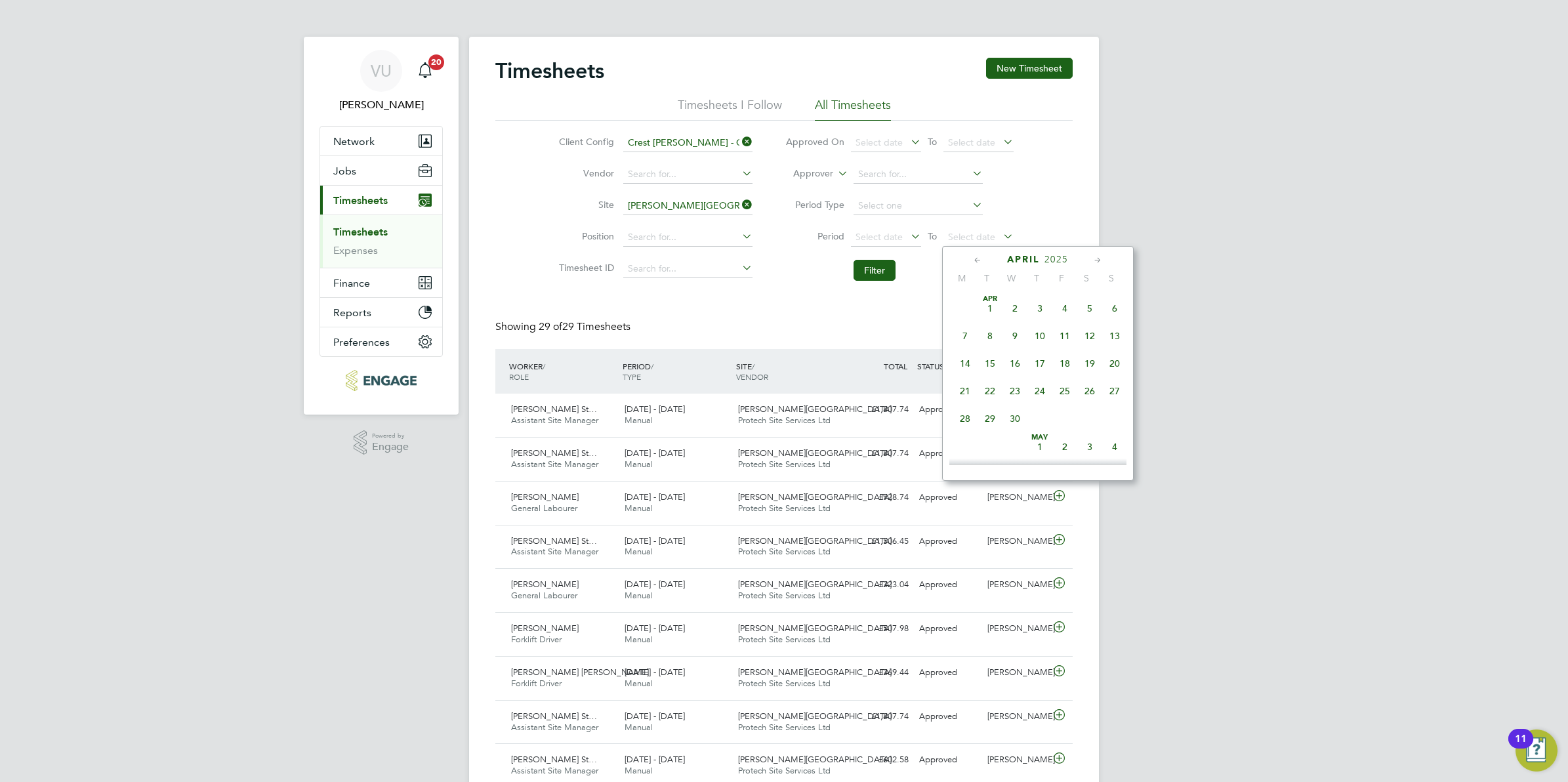
scroll to position [143, 0]
click at [1118, 393] on span "25" at bounding box center [1115, 386] width 25 height 25
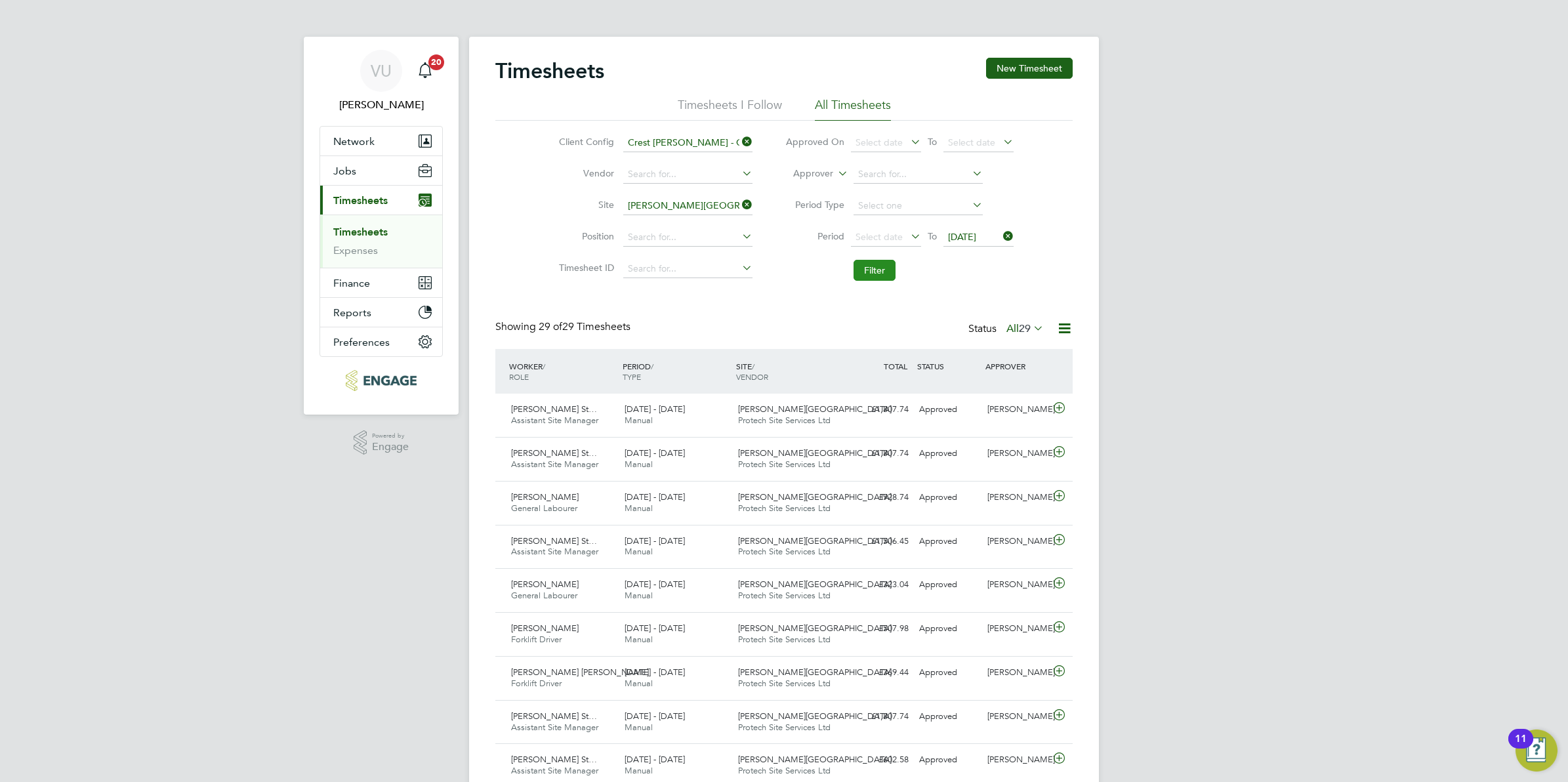
click at [876, 272] on button "Filter" at bounding box center [875, 270] width 42 height 21
click at [1060, 412] on icon at bounding box center [1059, 408] width 17 height 10
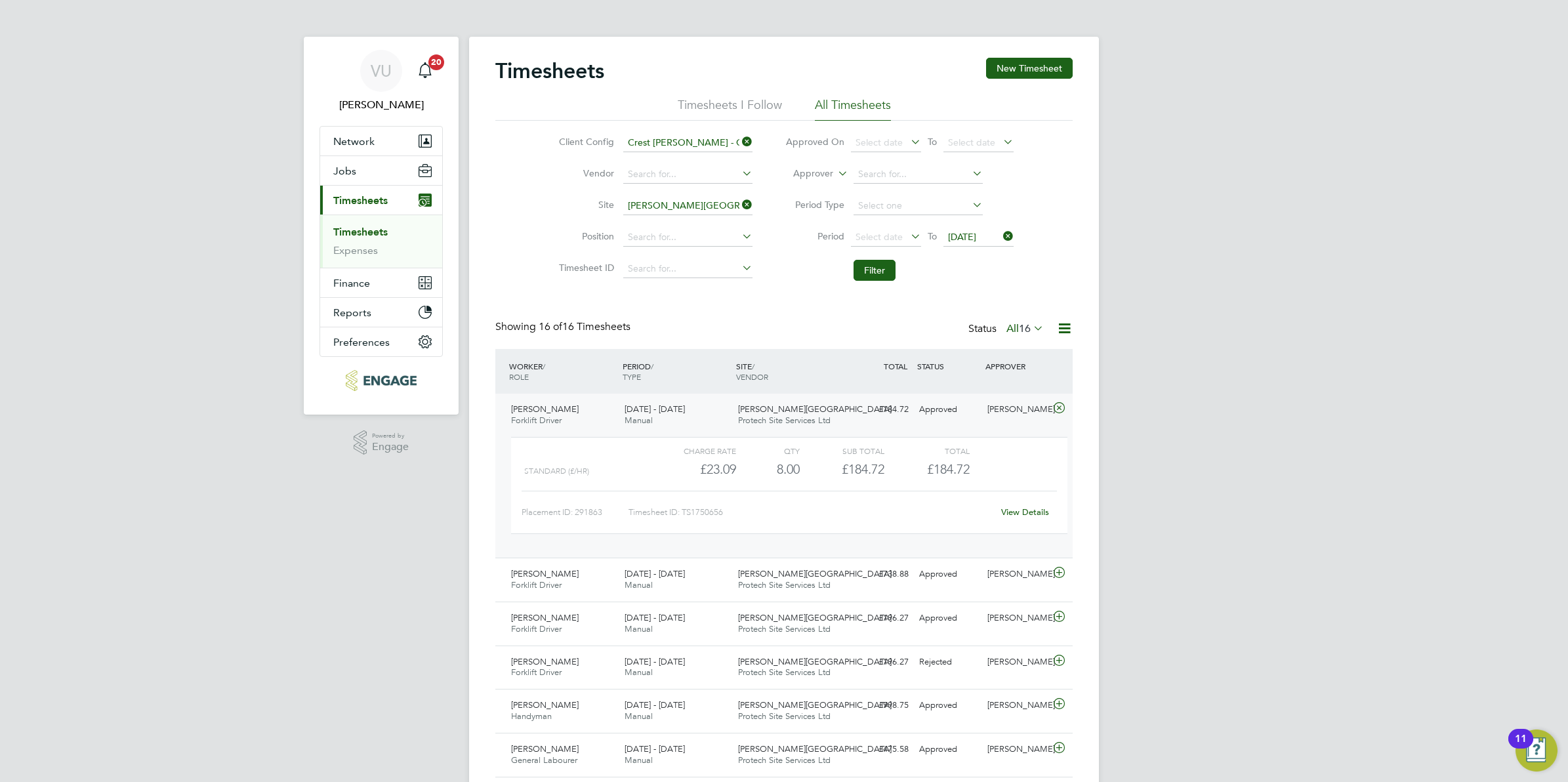
click at [1037, 515] on link "View Details" at bounding box center [1025, 512] width 48 height 11
click at [1053, 582] on div at bounding box center [1062, 574] width 23 height 21
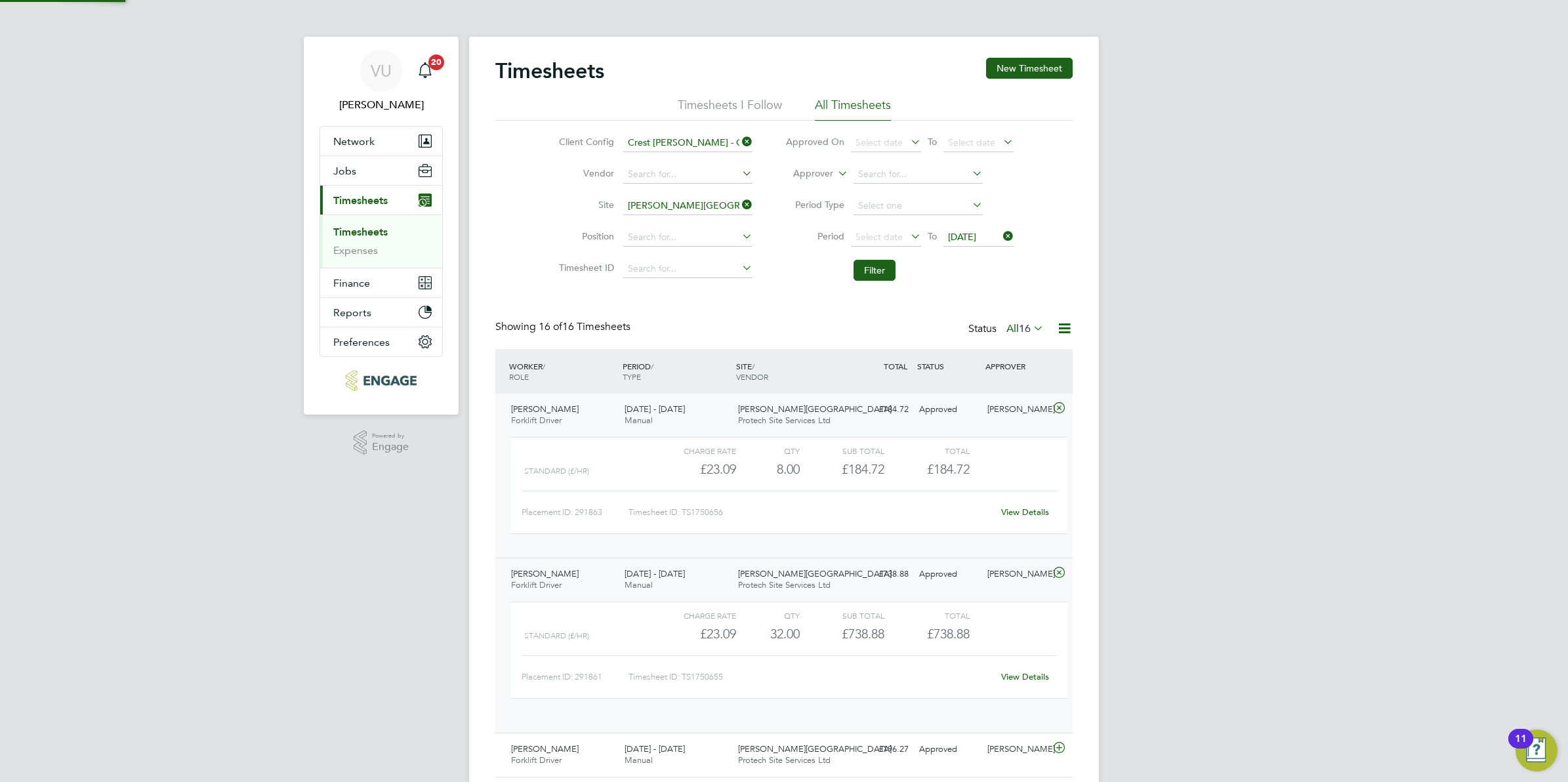
scroll to position [22, 128]
click at [463, 496] on div "VU Vicki Upson Notifications 20 Applications: Network Team Members Businesses S…" at bounding box center [784, 692] width 1568 height 1384
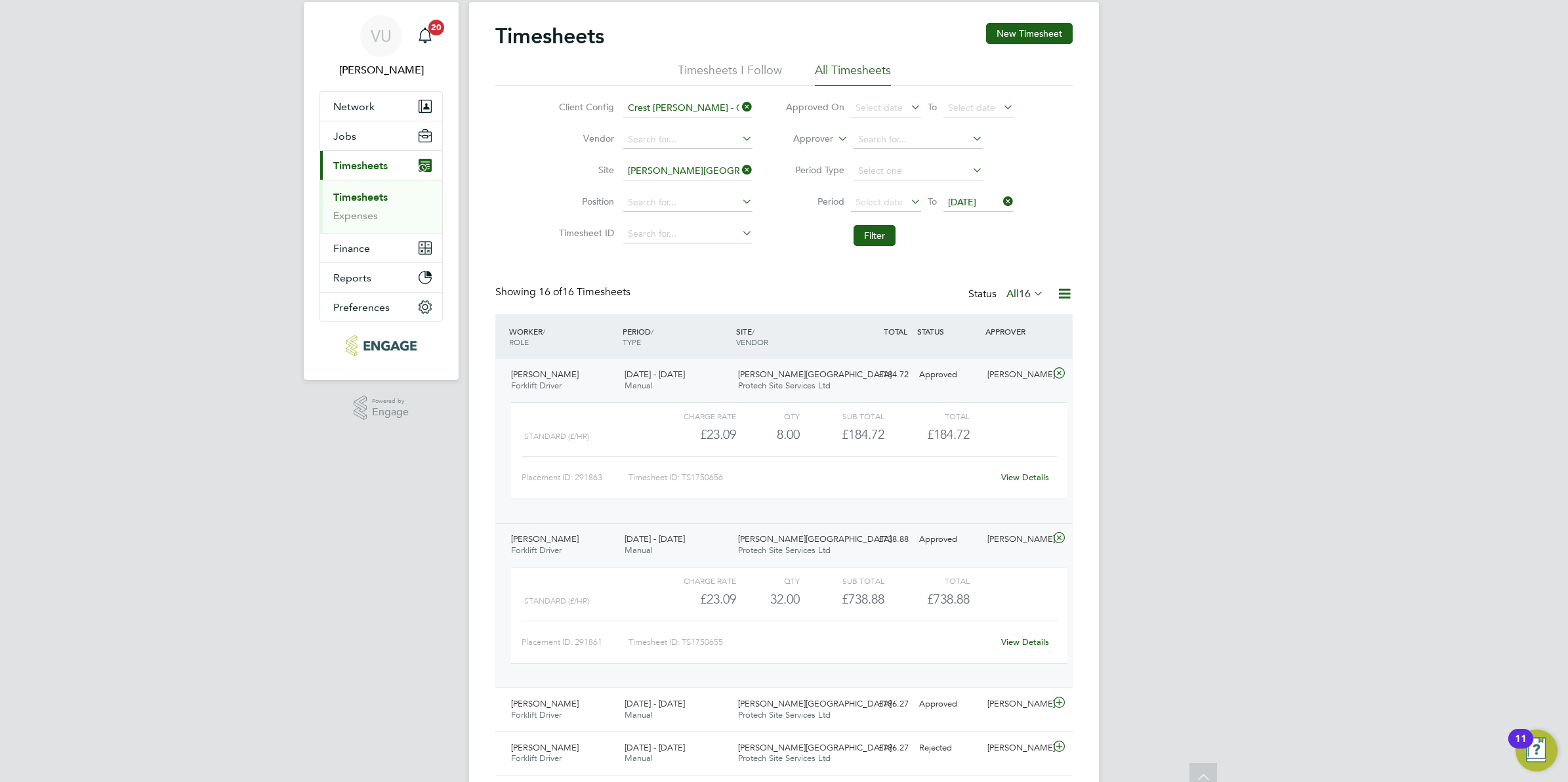
scroll to position [33, 0]
click at [735, 171] on input at bounding box center [688, 173] width 129 height 18
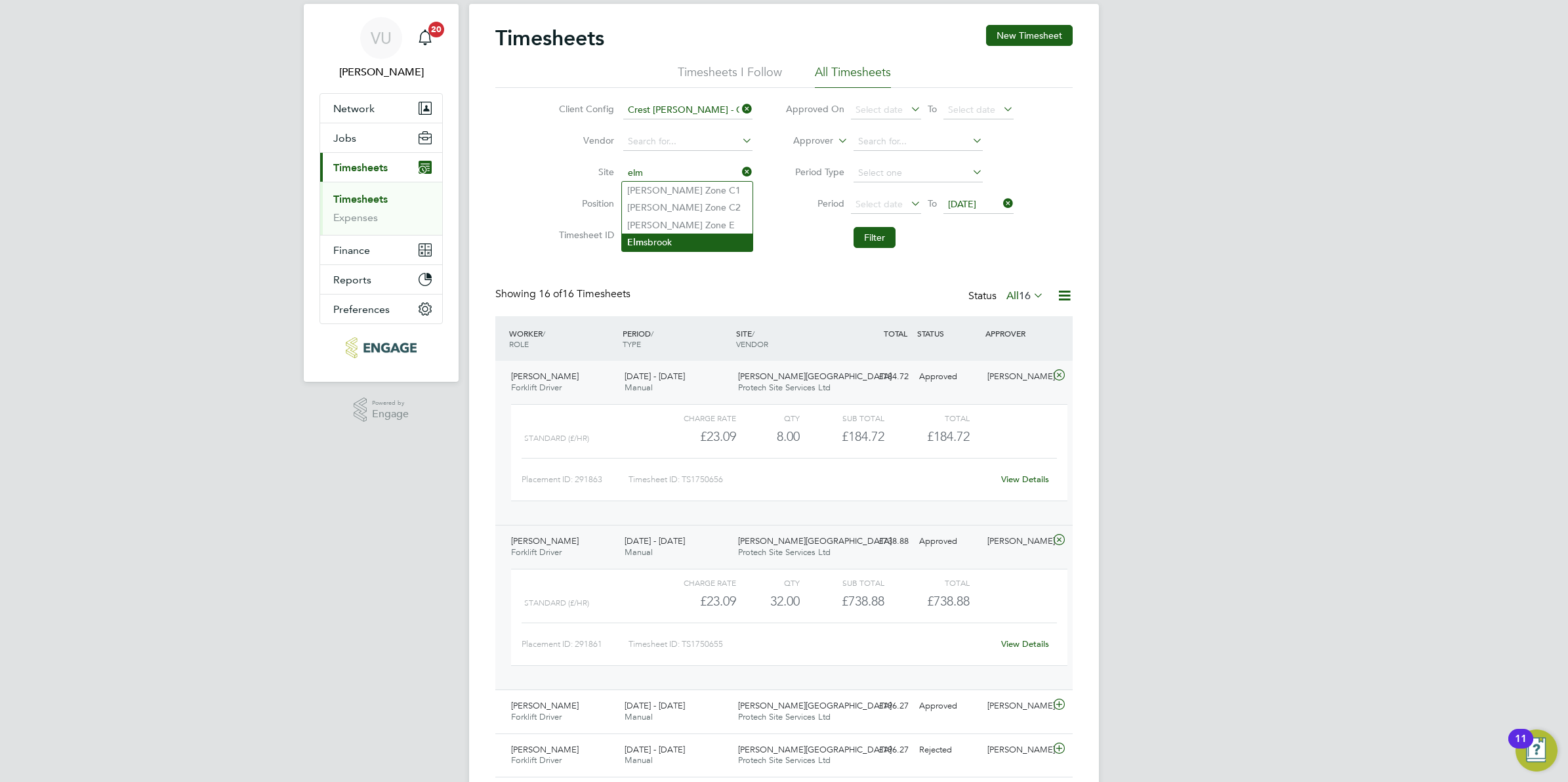
click at [690, 240] on li "Elm sbrook" at bounding box center [687, 242] width 131 height 17
type input "Elmsbrook"
click at [960, 208] on span "25 May 2025" at bounding box center [962, 204] width 28 height 12
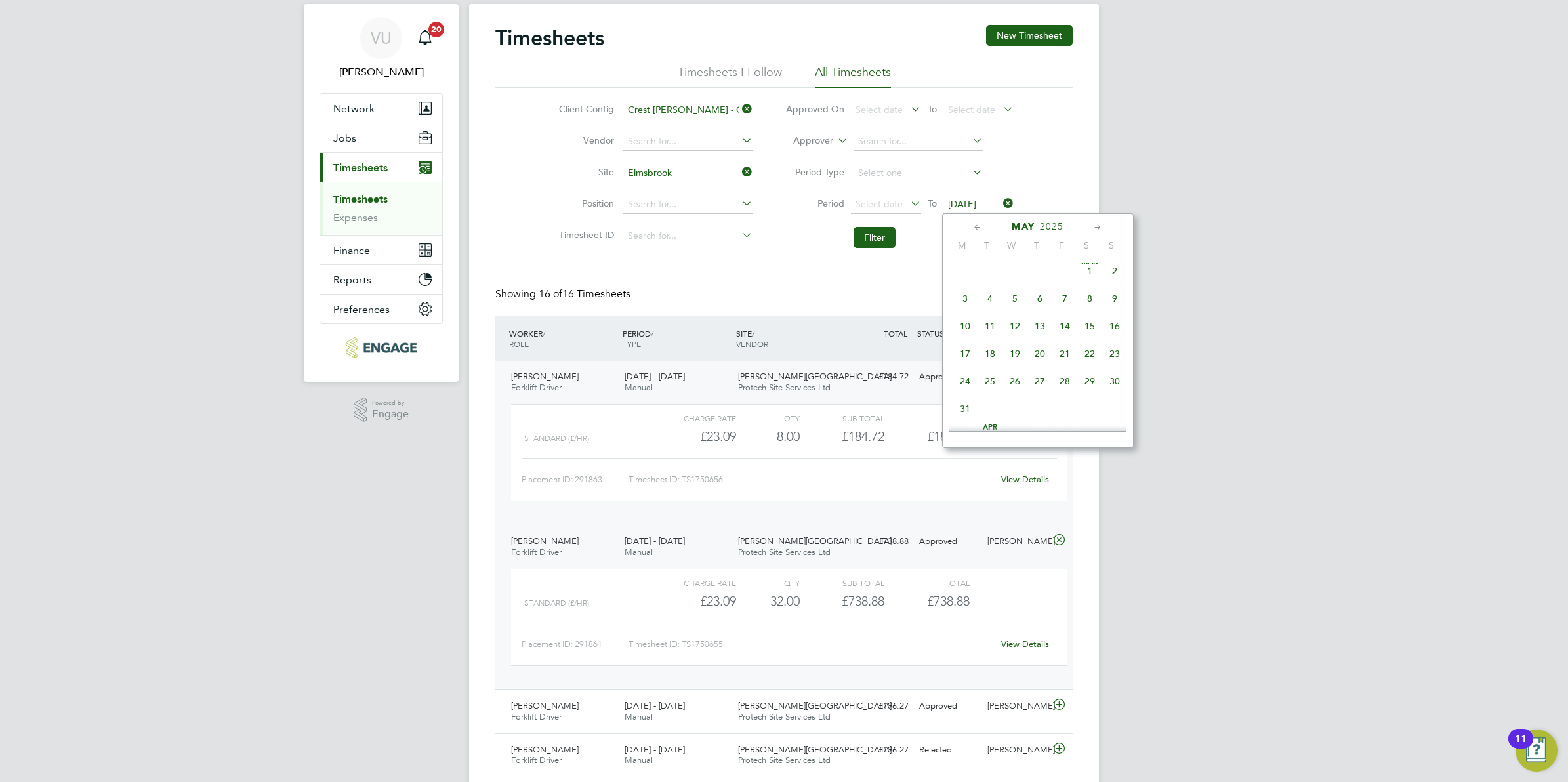
scroll to position [489, 0]
click at [1100, 234] on icon at bounding box center [1097, 228] width 12 height 15
click at [1111, 351] on span "22" at bounding box center [1115, 338] width 25 height 25
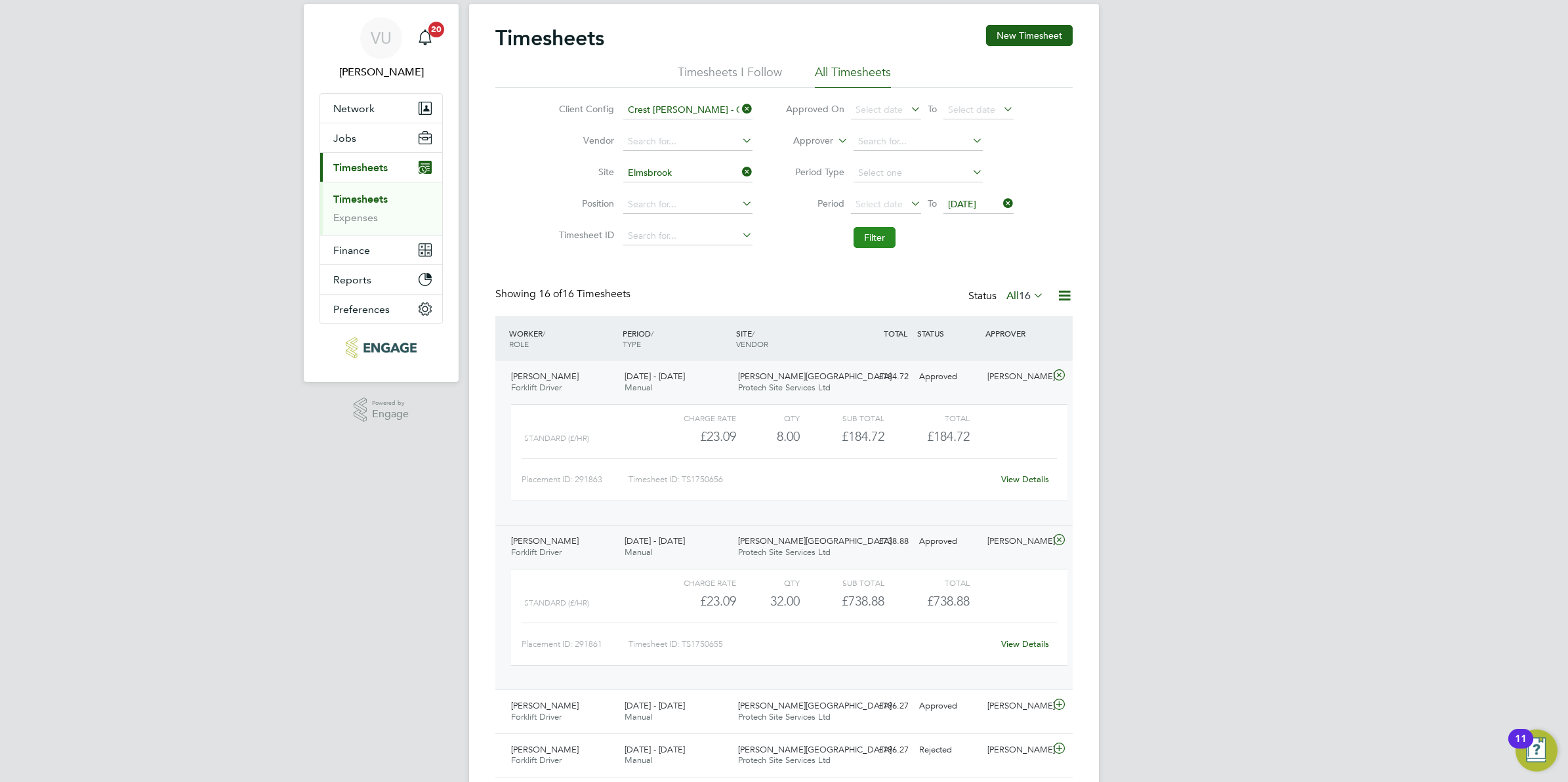
click at [873, 239] on button "Filter" at bounding box center [875, 237] width 42 height 21
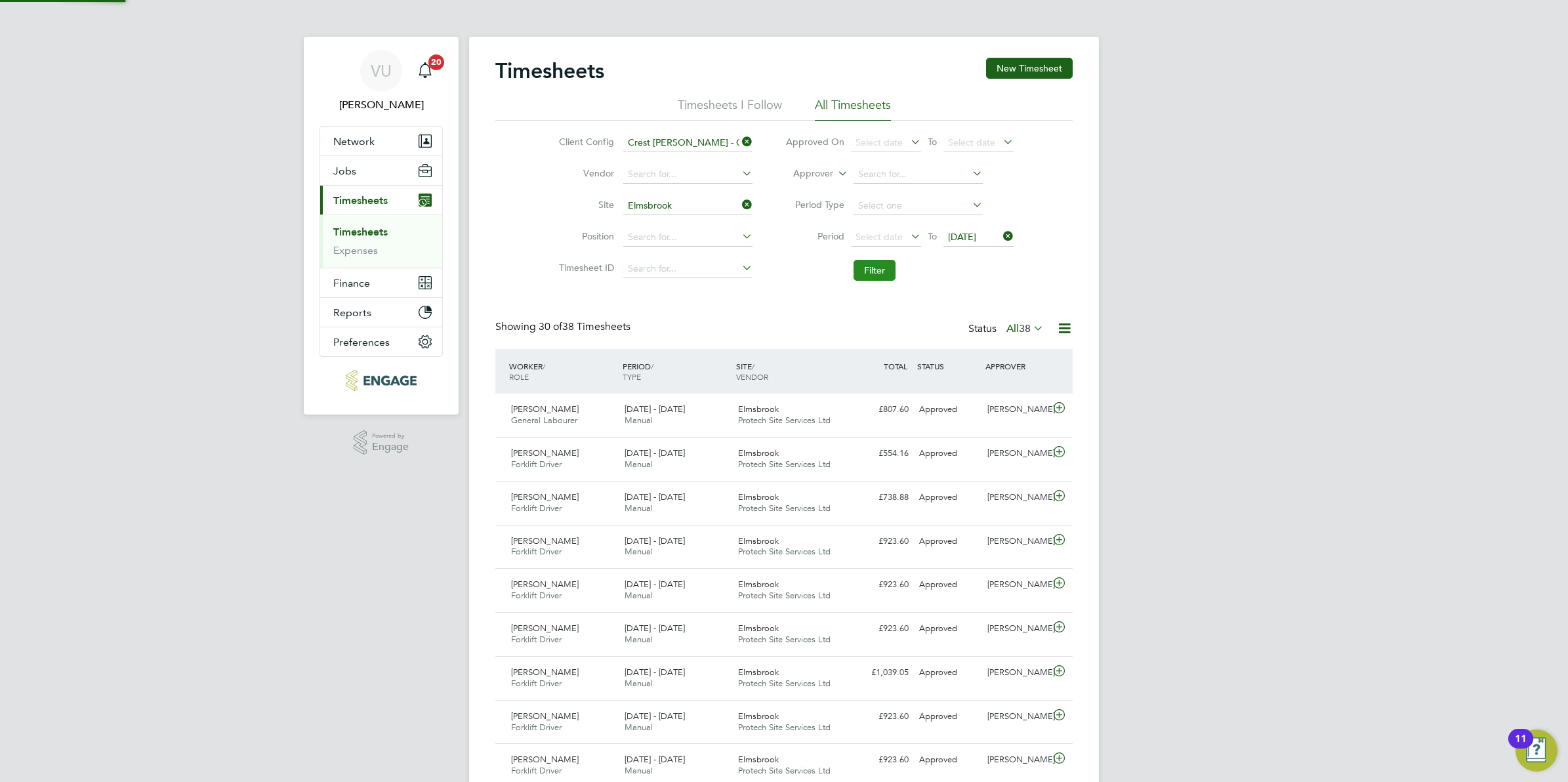
scroll to position [7, 7]
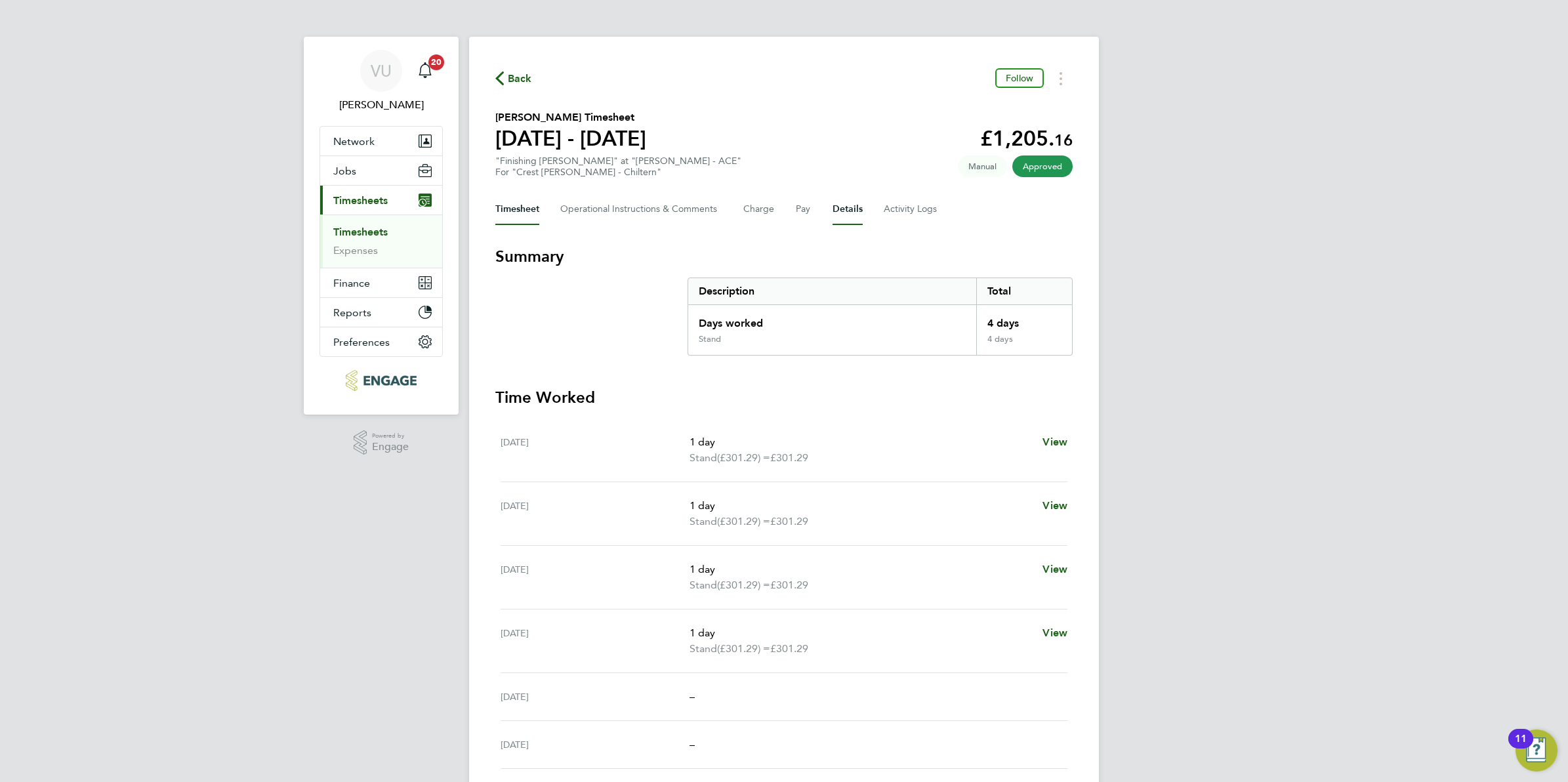
click at [849, 207] on button "Details" at bounding box center [848, 209] width 31 height 31
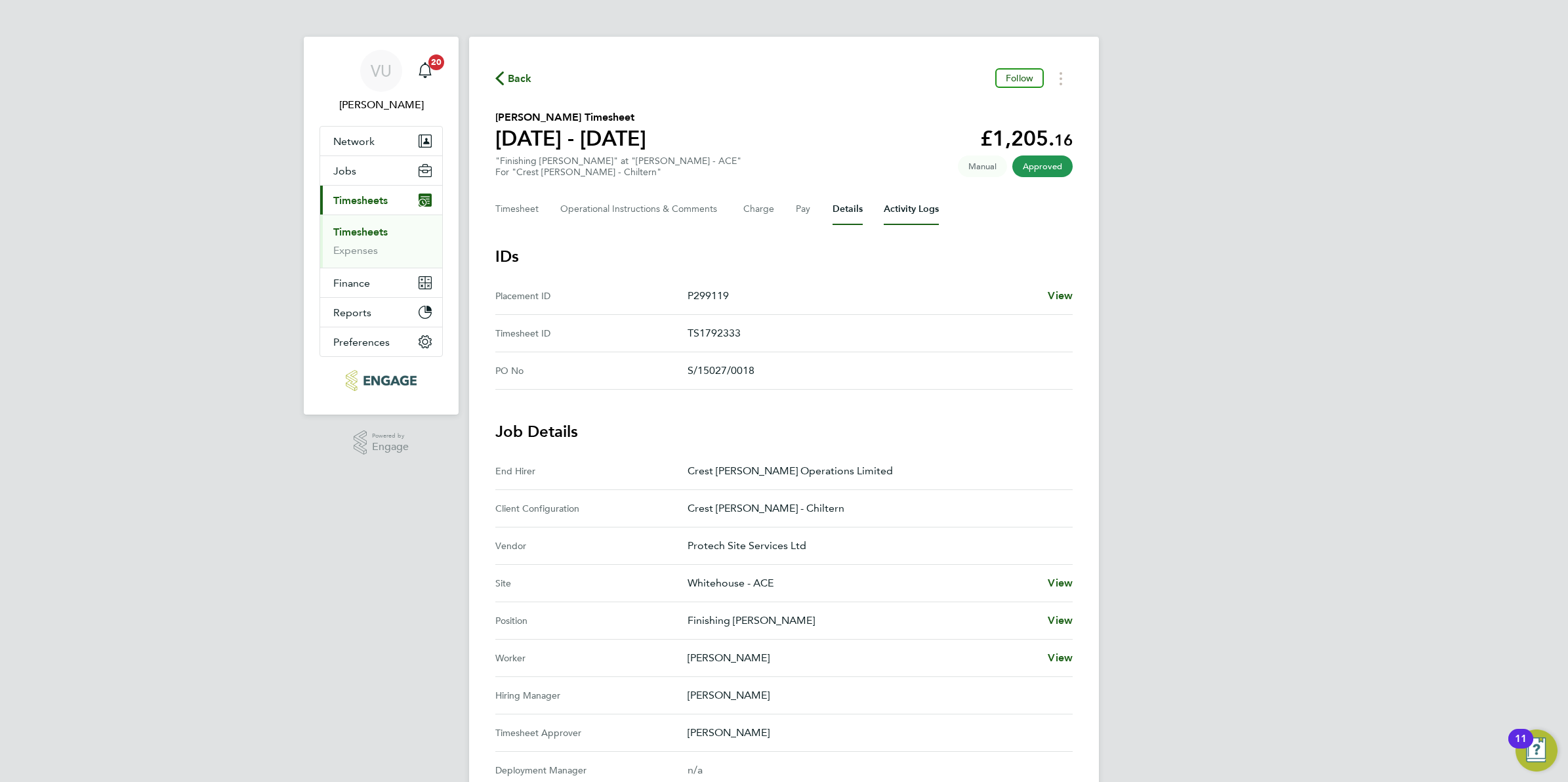
click at [914, 209] on Logs-tab "Activity Logs" at bounding box center [911, 209] width 55 height 31
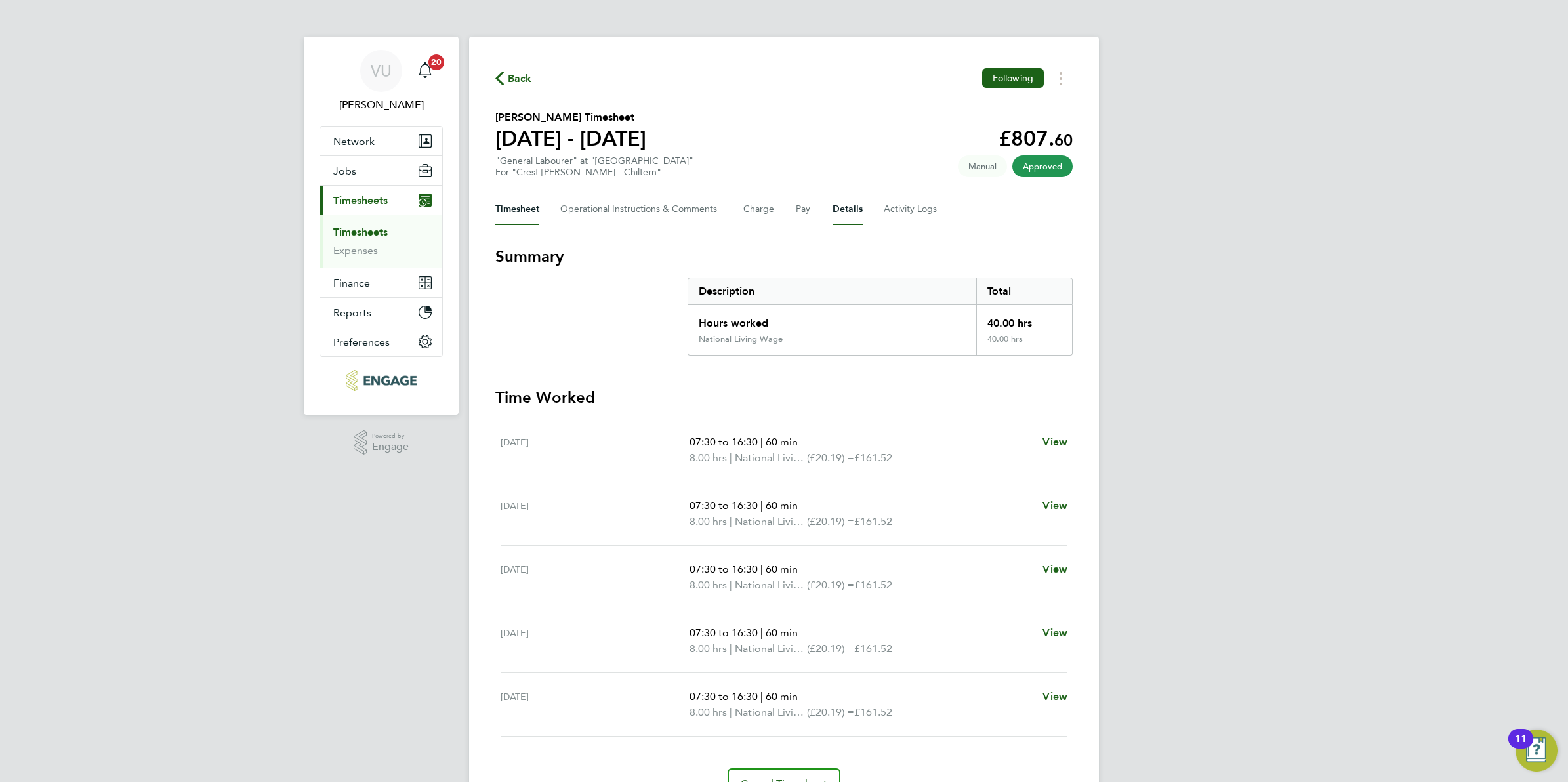
click at [850, 204] on button "Details" at bounding box center [848, 209] width 31 height 31
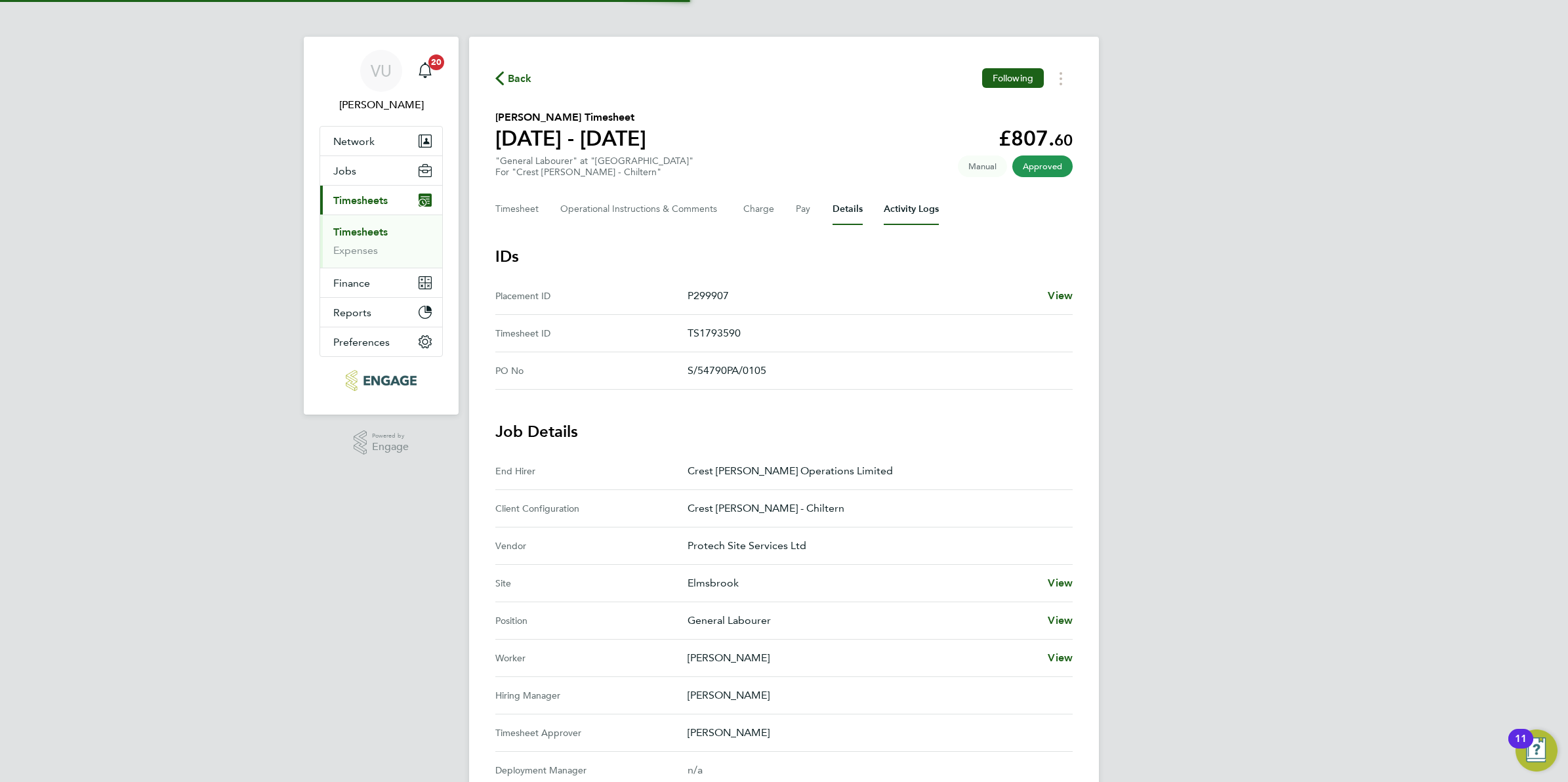
click at [893, 204] on Logs-tab "Activity Logs" at bounding box center [911, 209] width 55 height 31
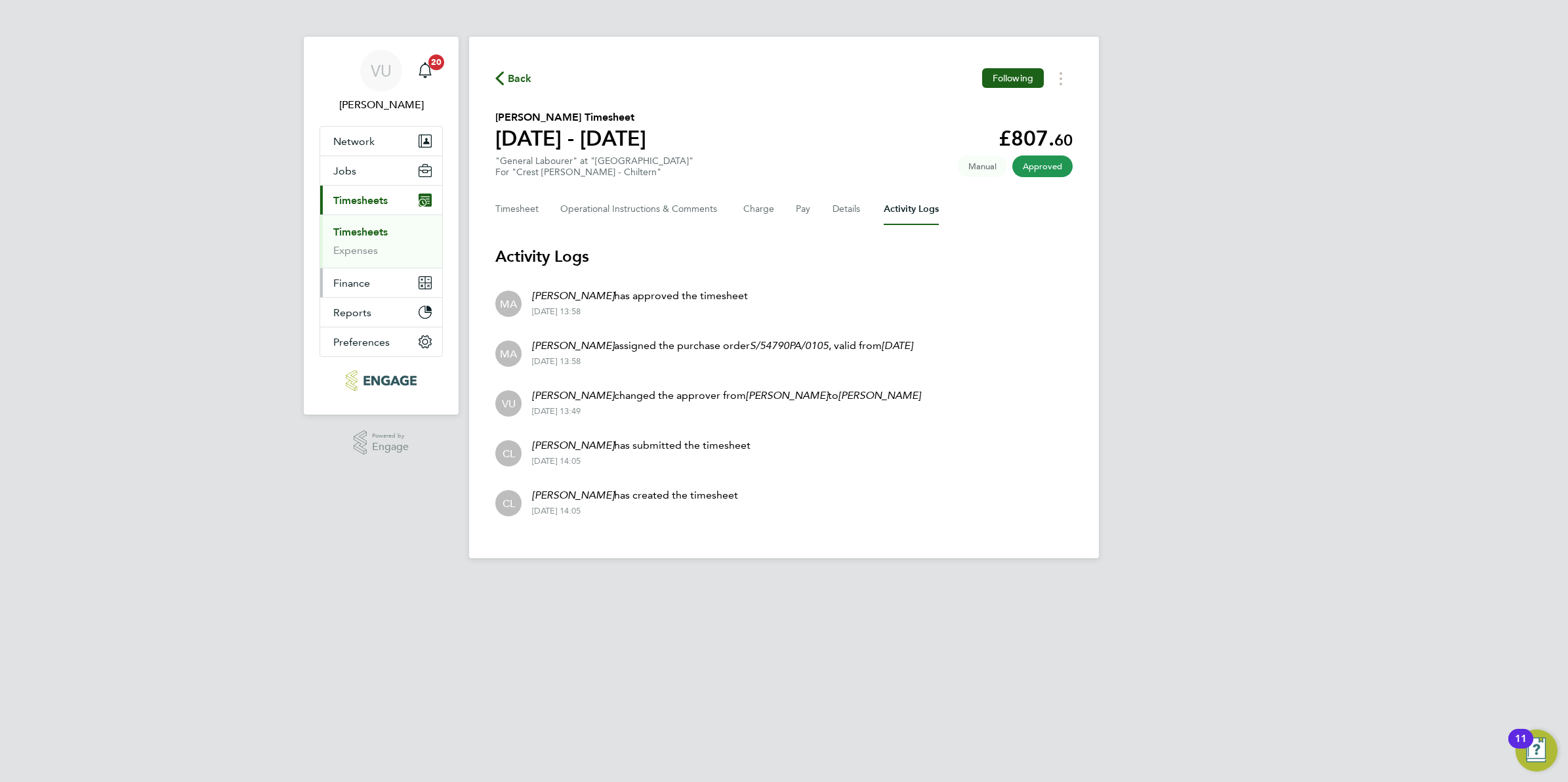
click at [359, 284] on span "Finance" at bounding box center [351, 283] width 37 height 12
click at [376, 264] on link "Invoices & Credit Notes" at bounding box center [374, 268] width 82 height 25
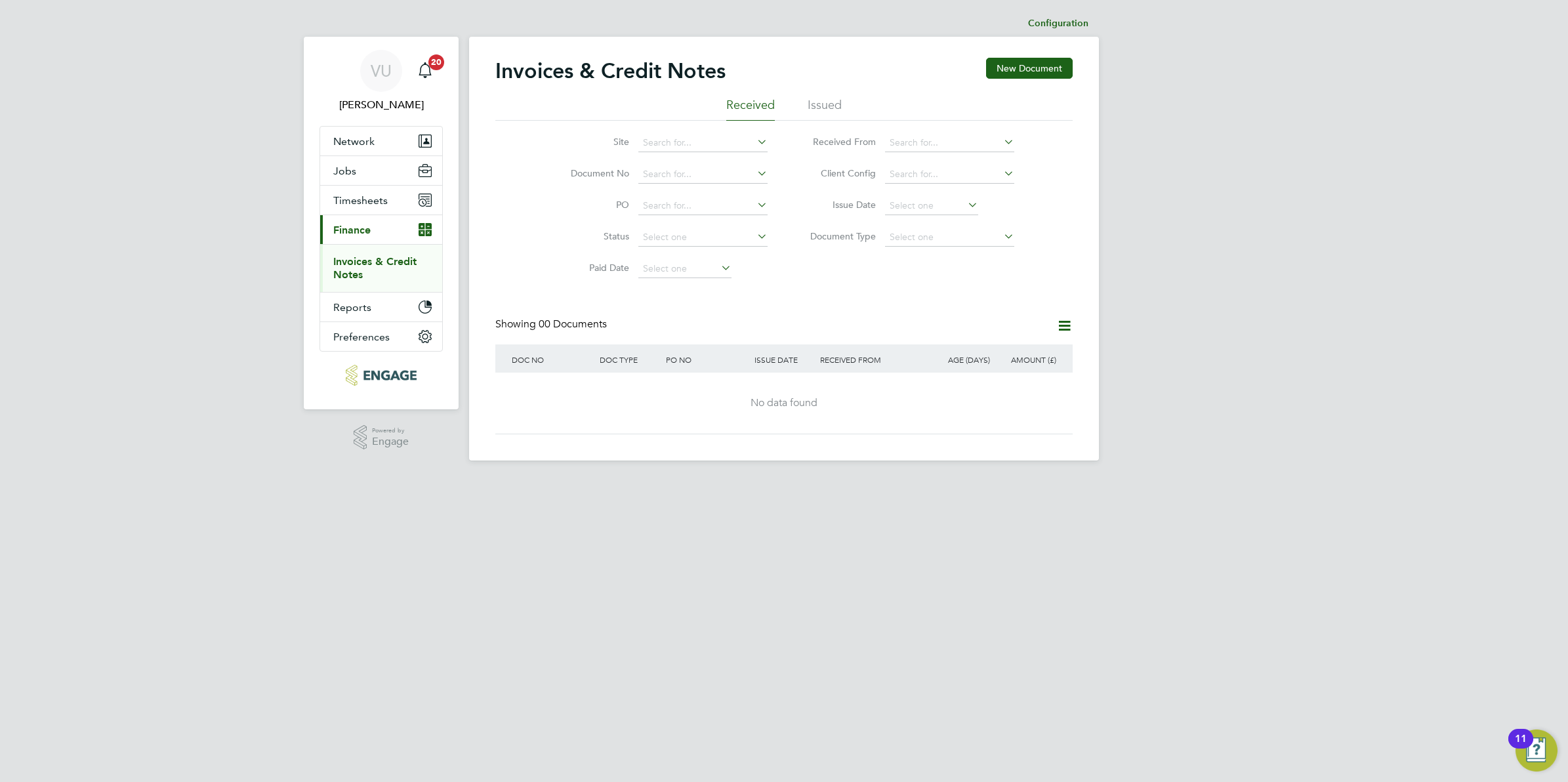
click at [817, 106] on li "Issued" at bounding box center [825, 109] width 34 height 23
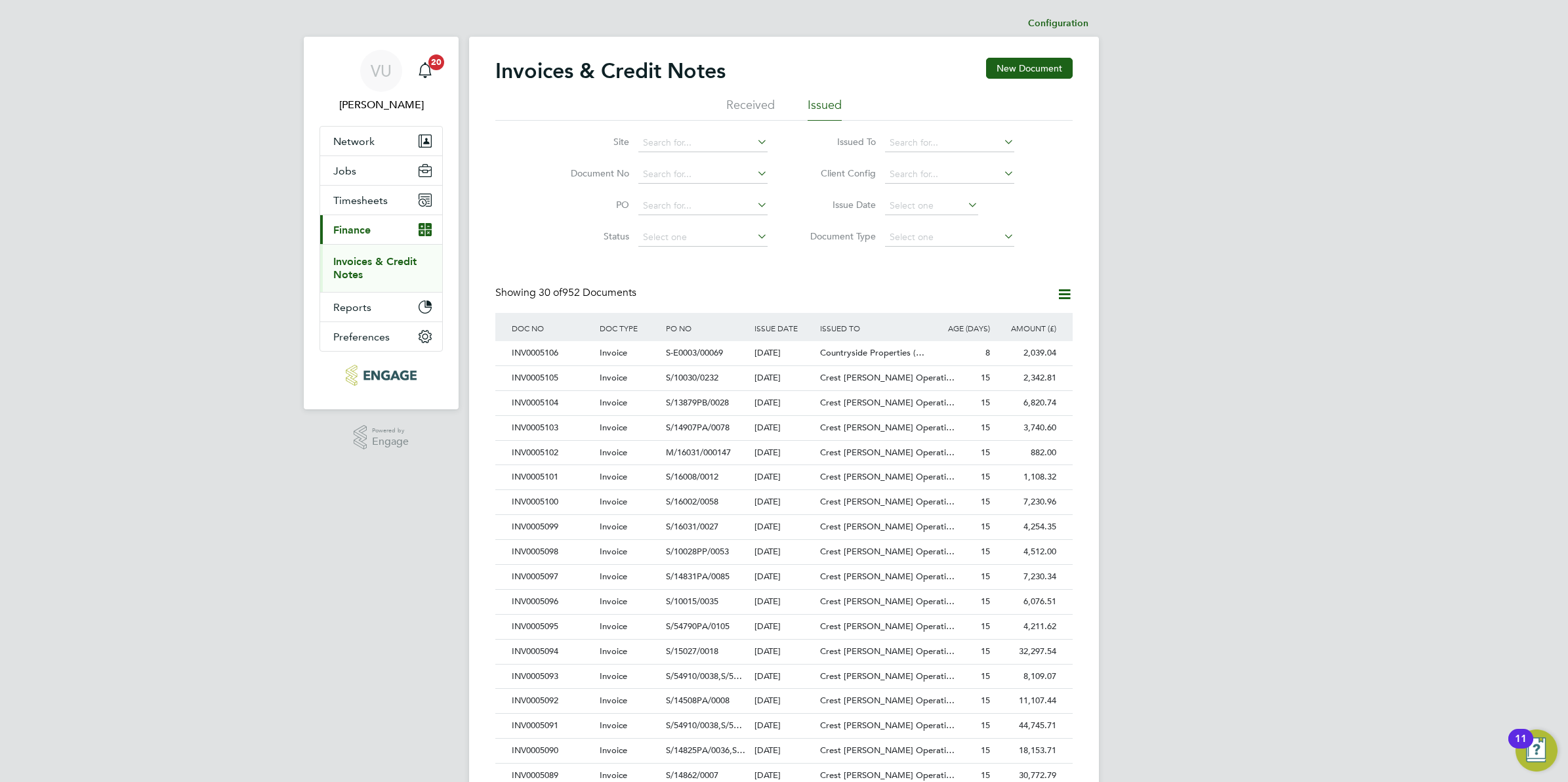
click at [648, 280] on div "Invoices & Credit Notes New Document Received Issued Site Document No PO Status…" at bounding box center [784, 585] width 577 height 1056
click at [680, 134] on input at bounding box center [703, 143] width 129 height 18
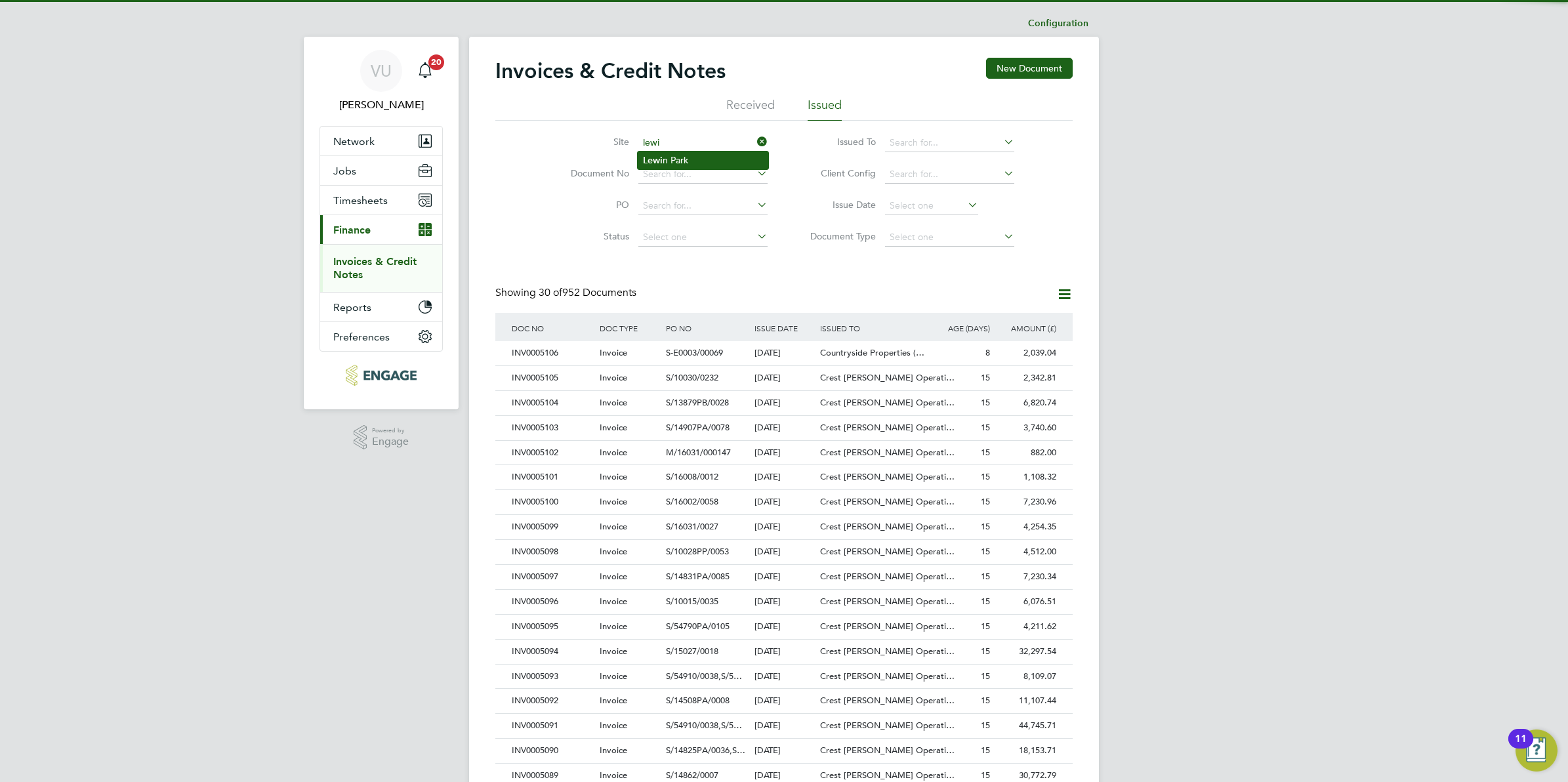
click at [688, 155] on li "Lewi n Park" at bounding box center [703, 160] width 131 height 17
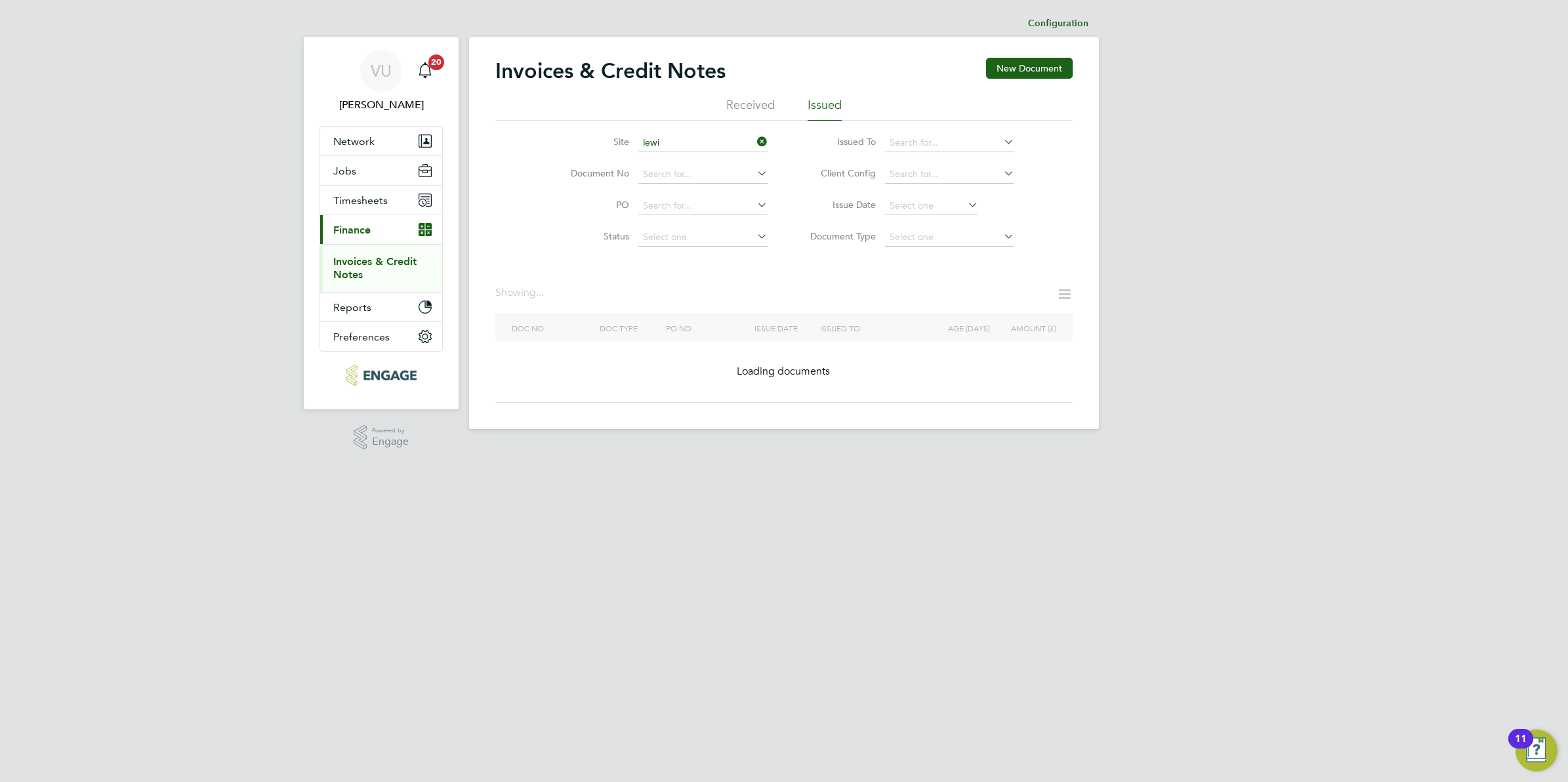
type input "Lewin Park"
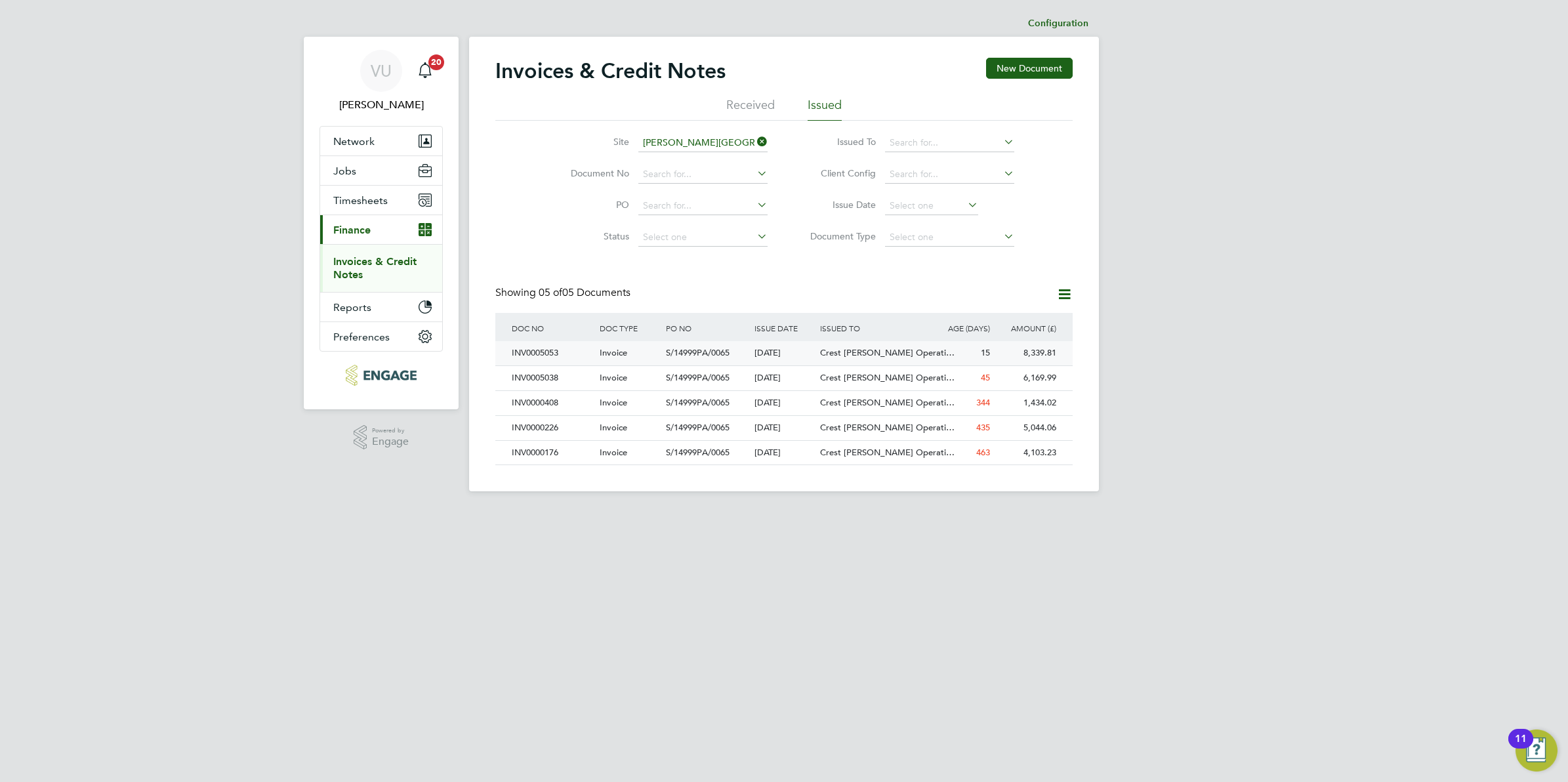
click at [561, 354] on div "INV0005053" at bounding box center [552, 353] width 88 height 24
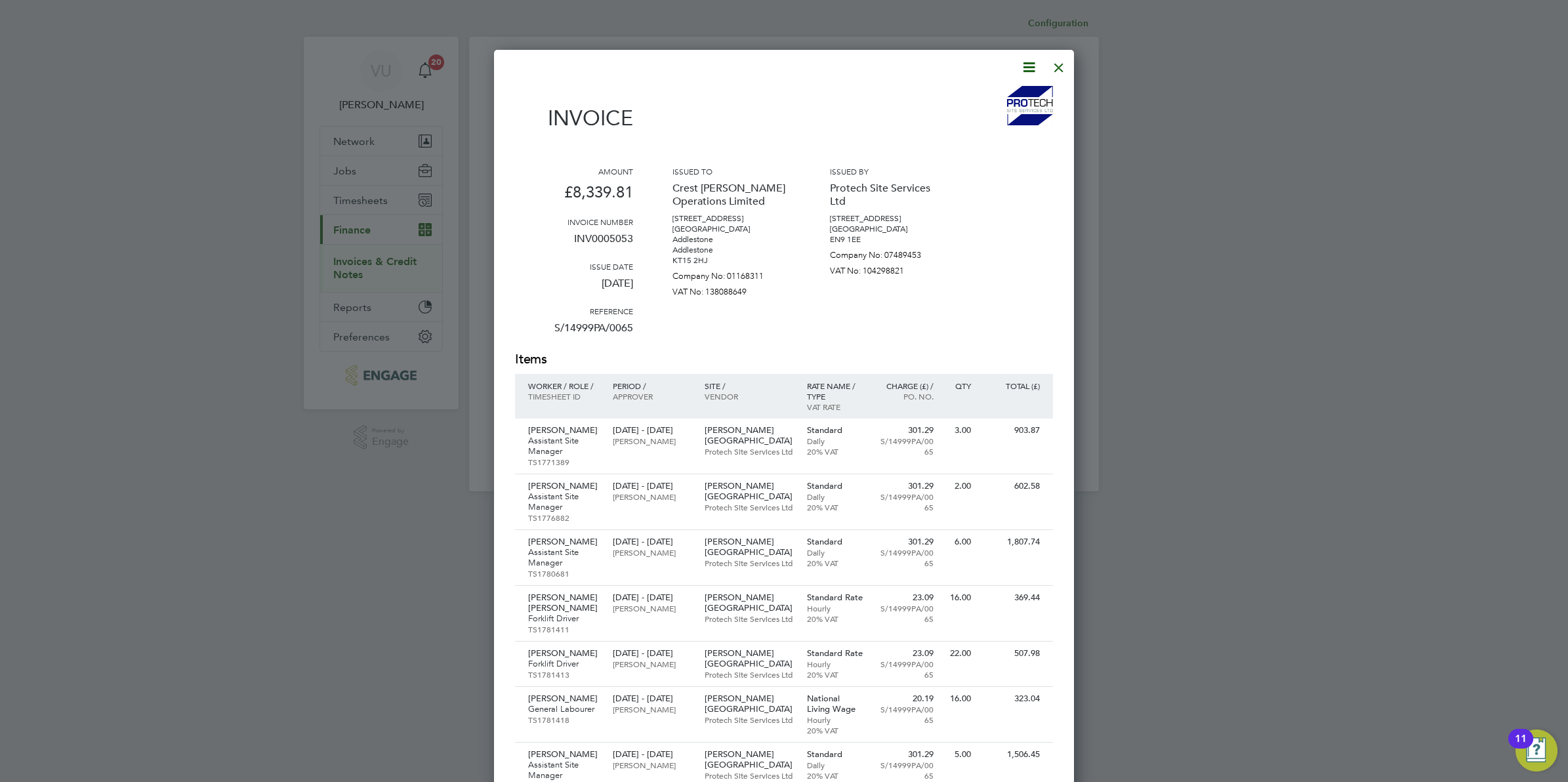
click at [966, 326] on div "Amount £8,339.81 Invoice number INV0005053 Issue date 28 Jul 2025 Reference S/1…" at bounding box center [784, 258] width 538 height 185
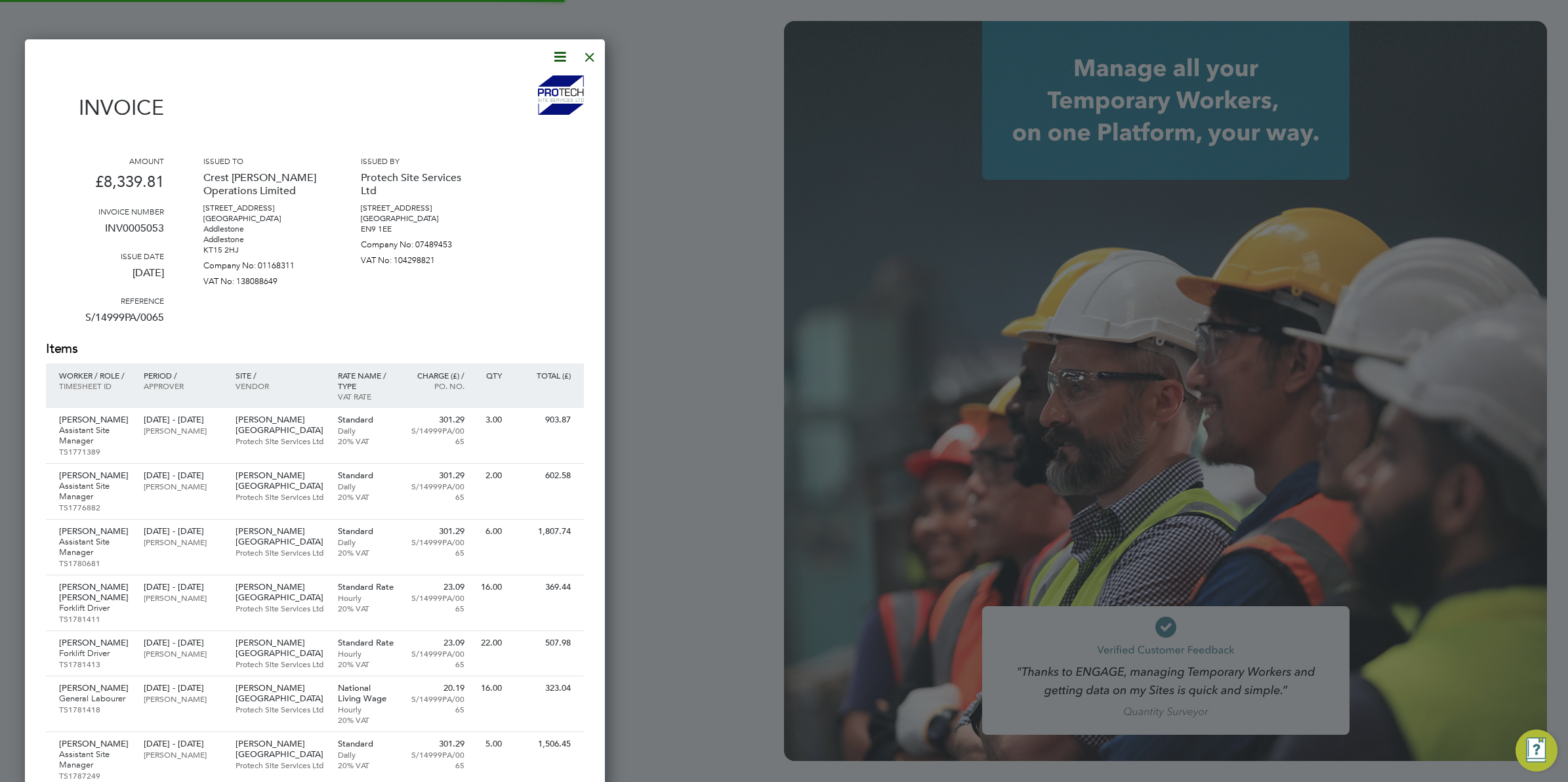
type input "vicki@protechltd.co.uk"
click at [1225, 479] on div at bounding box center [784, 391] width 1568 height 782
click at [726, 205] on div at bounding box center [784, 391] width 1568 height 782
click at [460, 303] on div "Issued by Protech Site Services Ltd 28a Sun Street Waltham Abbey EN9 1EE Compan…" at bounding box center [420, 248] width 118 height 185
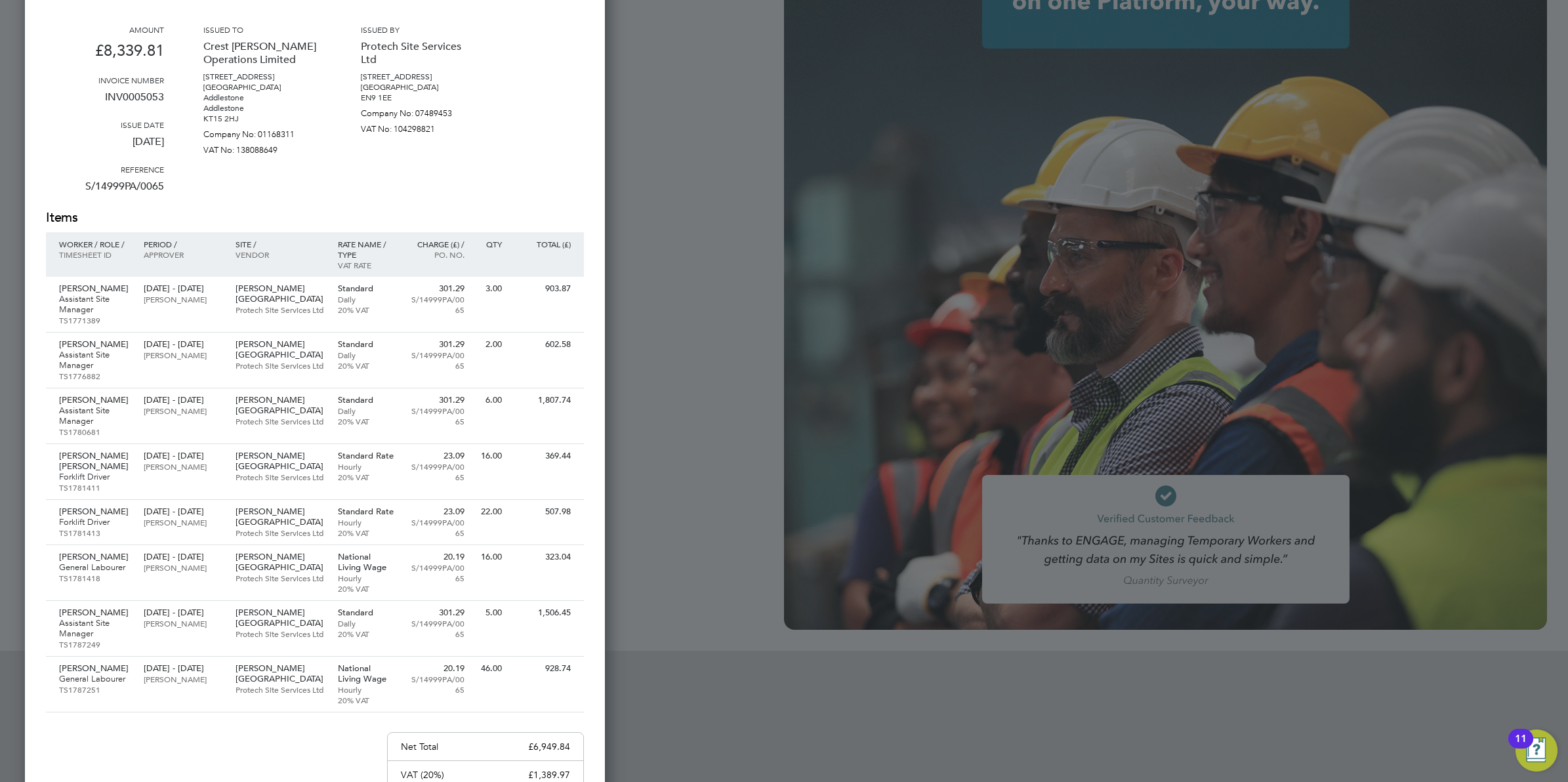
scroll to position [164, 0]
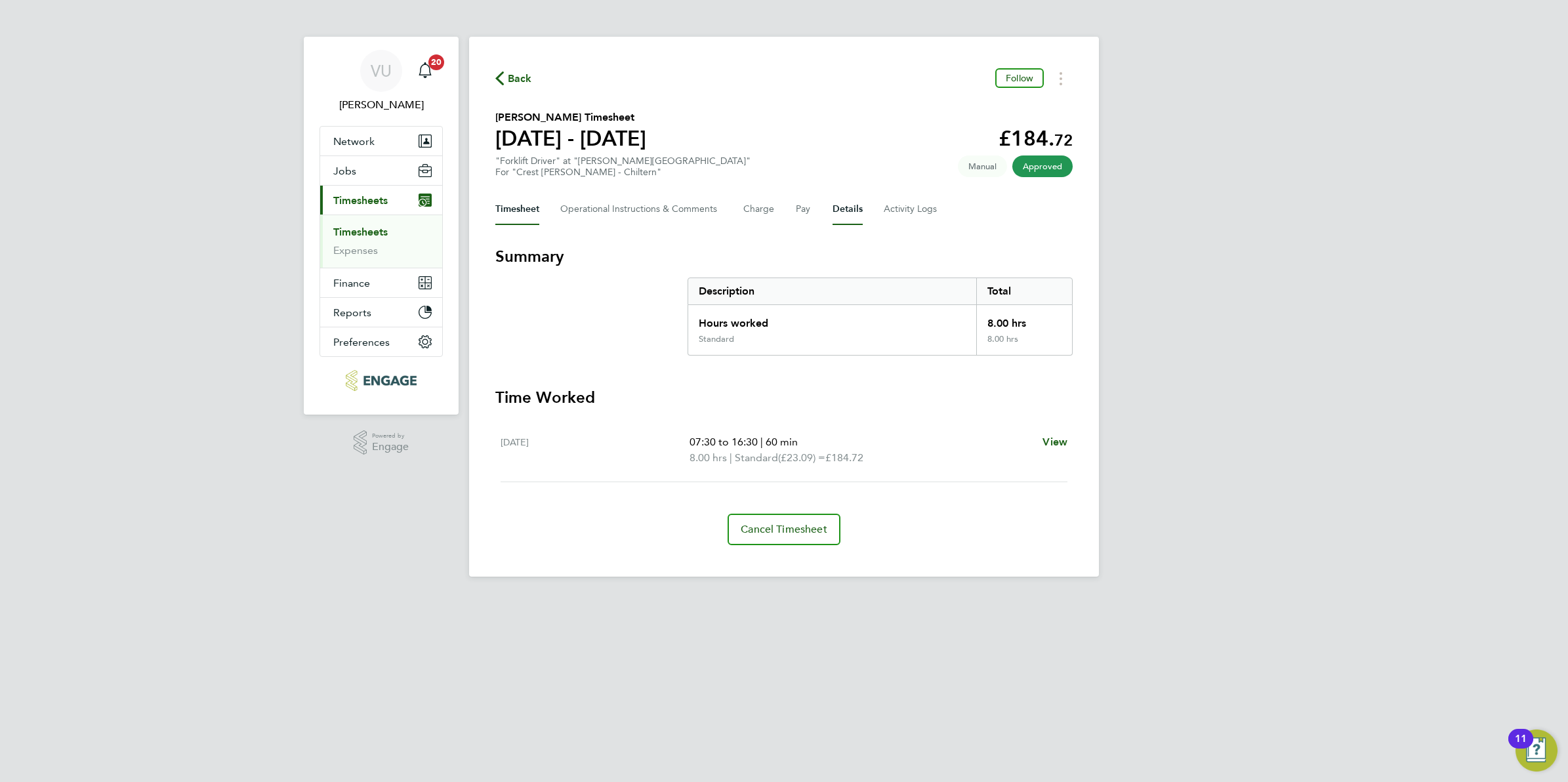
click at [841, 213] on button "Details" at bounding box center [848, 209] width 31 height 31
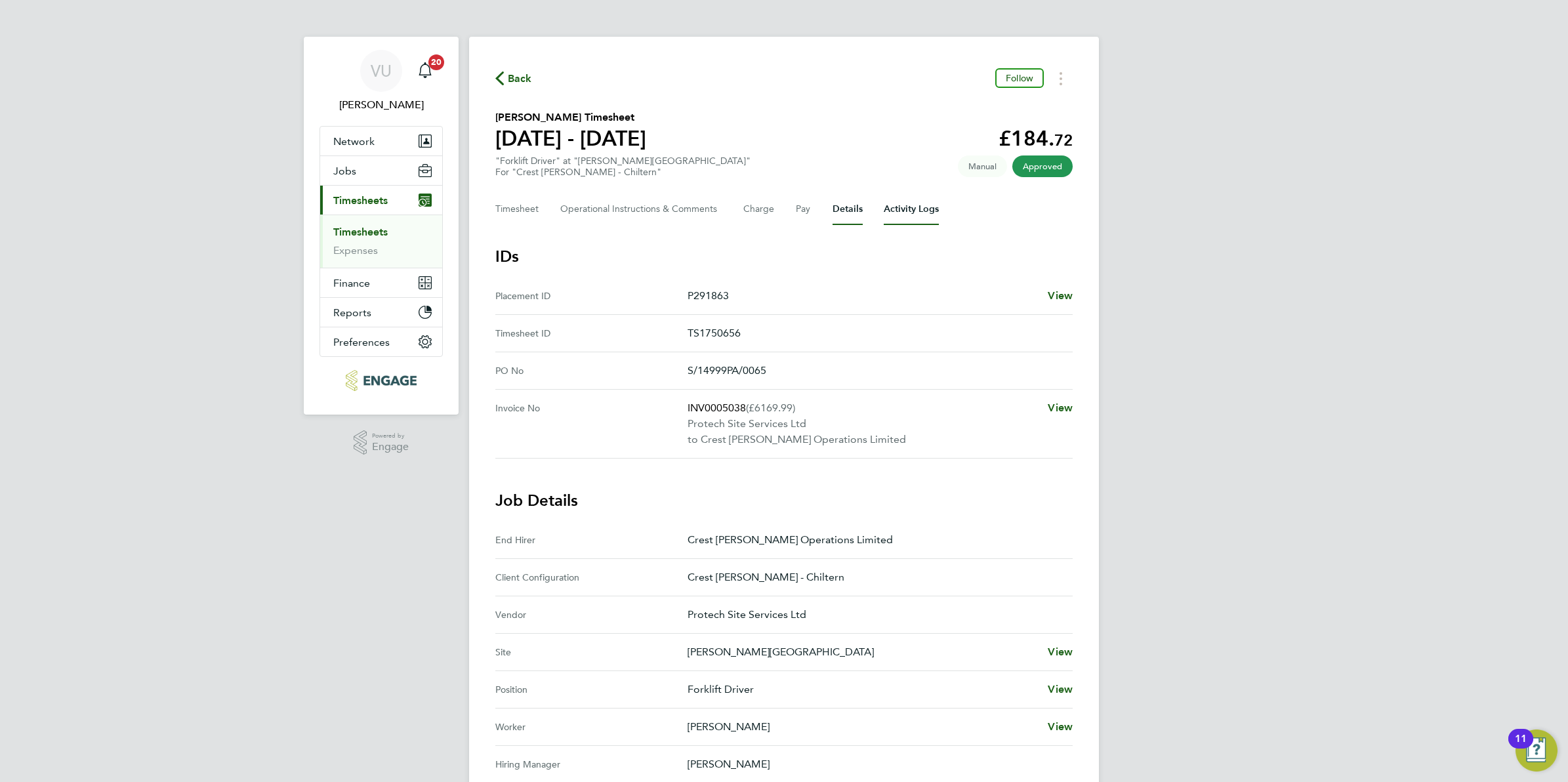
click at [907, 207] on Logs-tab "Activity Logs" at bounding box center [911, 209] width 55 height 31
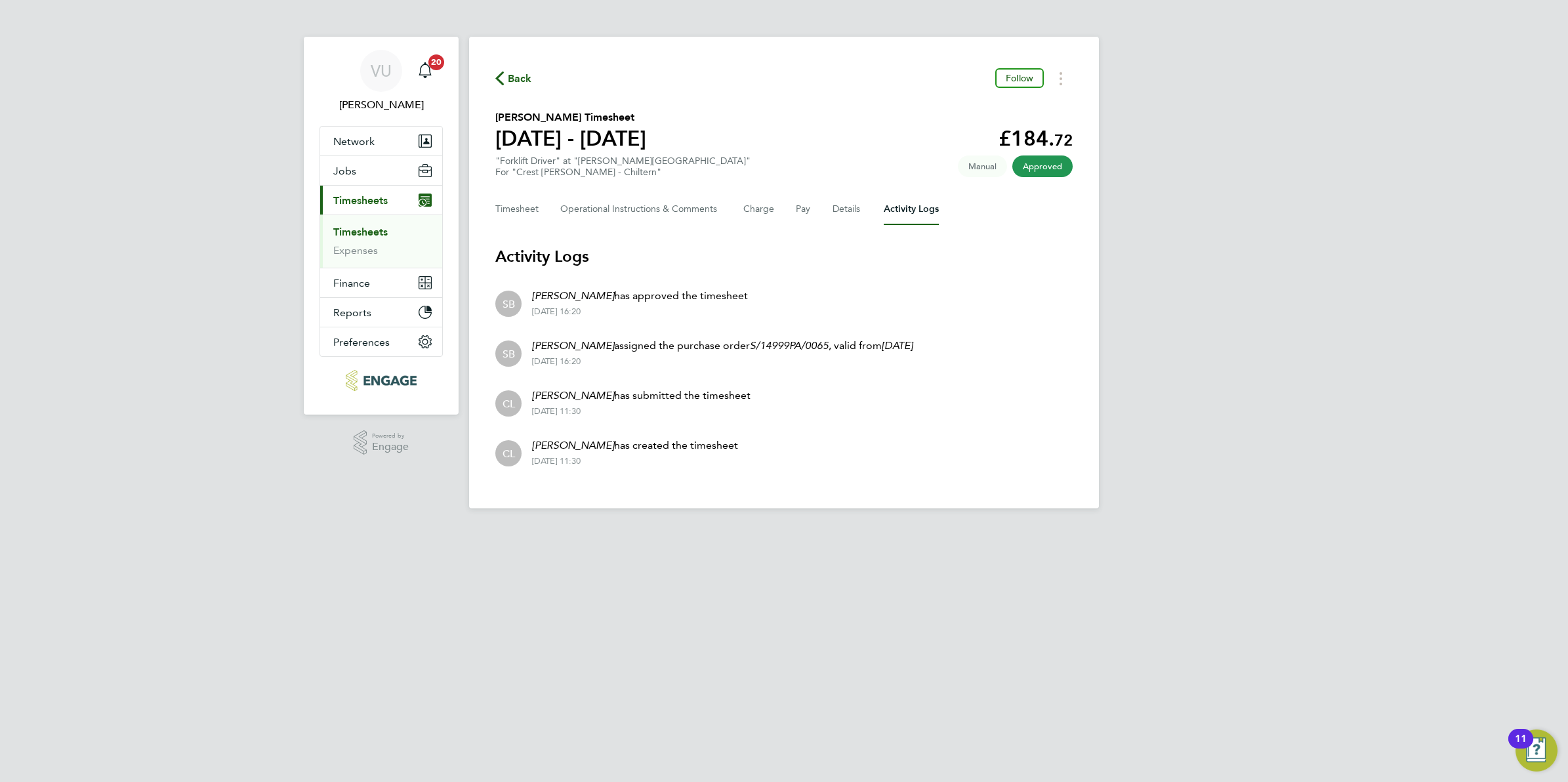
click at [801, 309] on li "SB Steven Bridges has approved the timesheet 04 Jun 2025 - 16:20" at bounding box center [784, 303] width 577 height 50
drag, startPoint x: 634, startPoint y: 304, endPoint x: 348, endPoint y: 238, distance: 293.5
click at [348, 238] on div "VU Vicki Upson Notifications 20 Applications: Network Team Members Businesses S…" at bounding box center [784, 265] width 1568 height 530
click at [209, 447] on div "VU Vicki Upson Notifications 20 Applications: Network Team Members Businesses S…" at bounding box center [784, 265] width 1568 height 530
click at [374, 227] on link "Timesheets" at bounding box center [360, 231] width 55 height 12
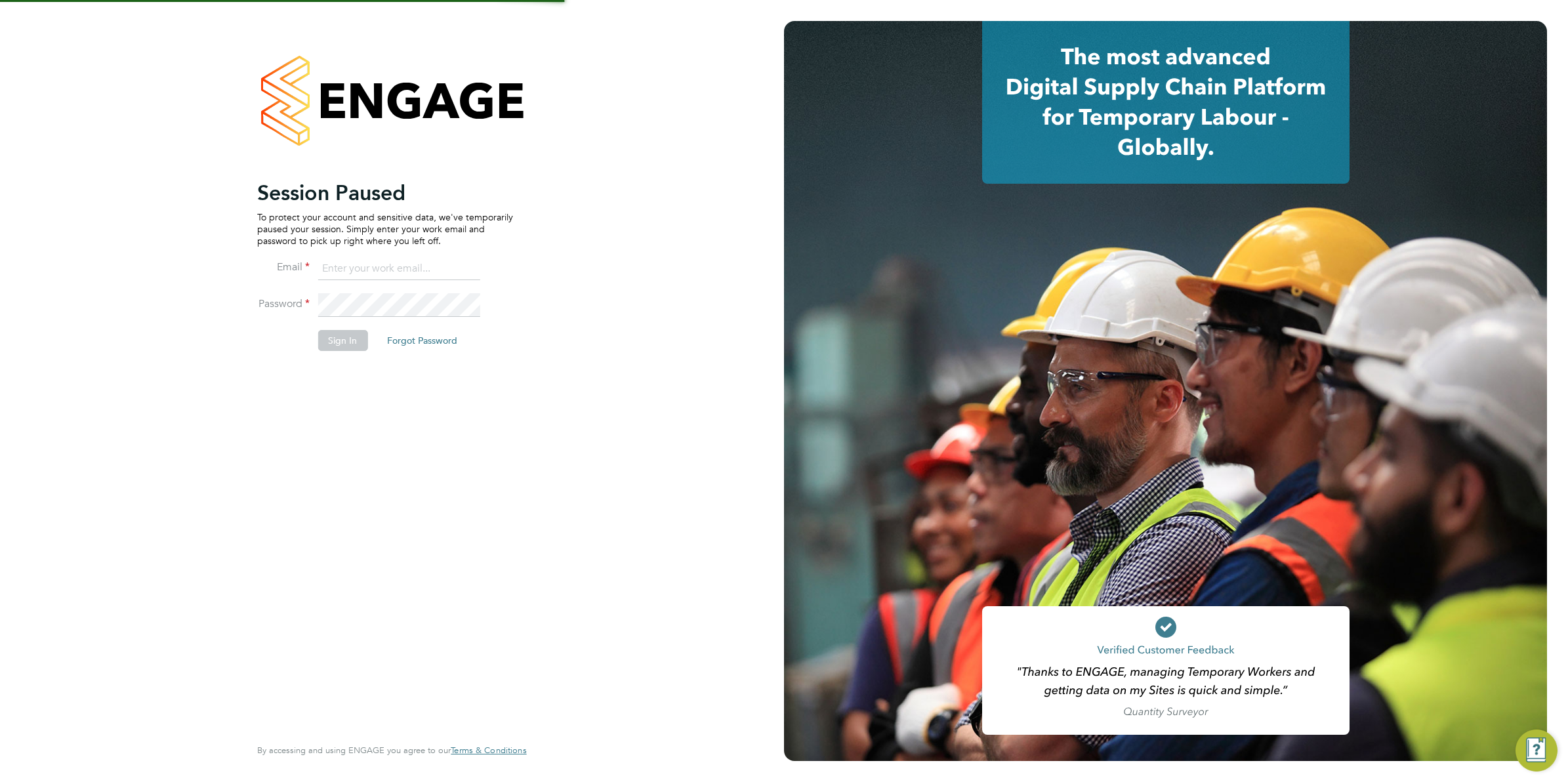
type input "vicki@protechltd.co.uk"
type input "[PERSON_NAME][EMAIL_ADDRESS][DOMAIN_NAME]"
click at [328, 343] on button "Sign In" at bounding box center [343, 340] width 50 height 21
